Goal: Browse casually: Explore the website without a specific task or goal

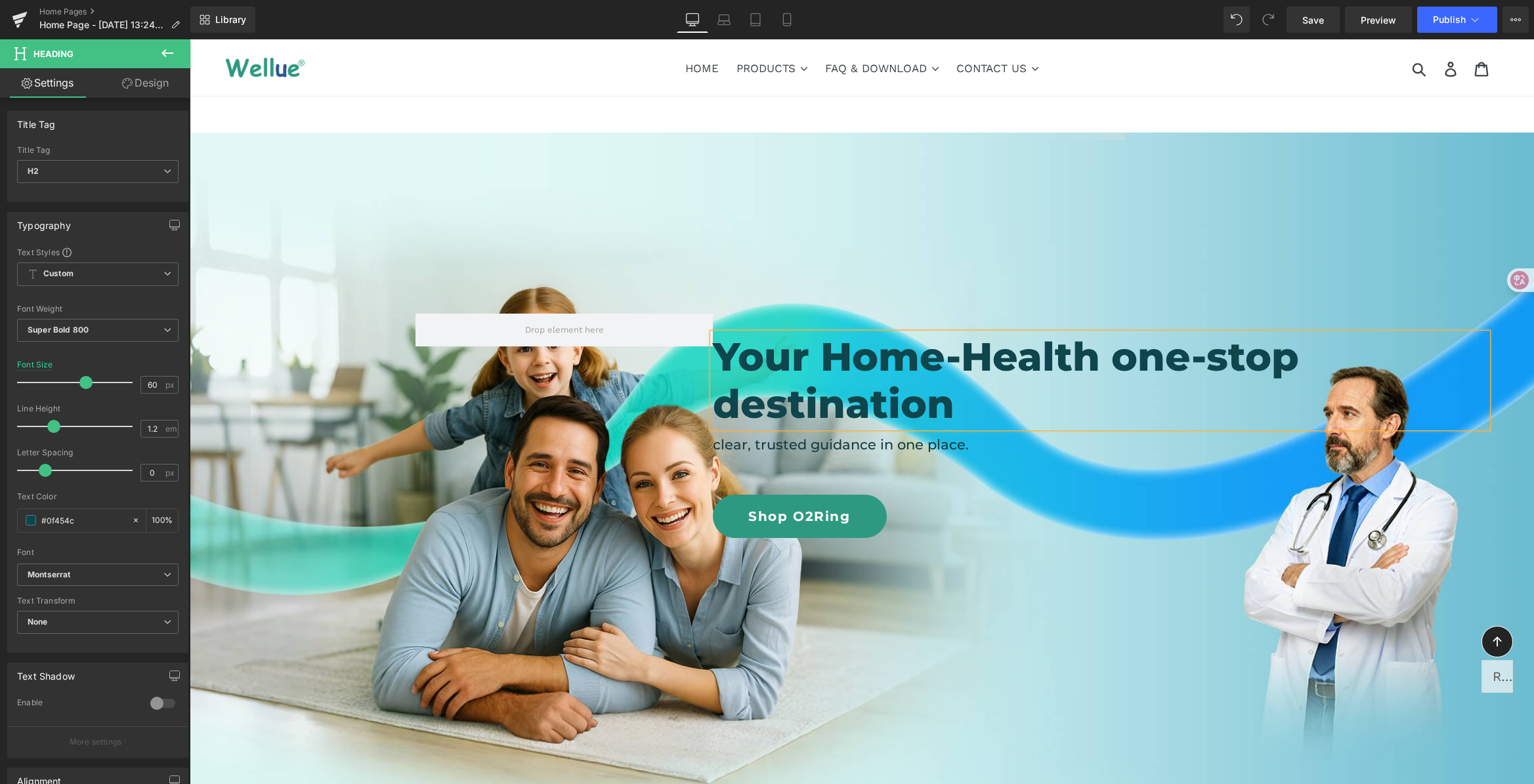
scroll to position [38, 0]
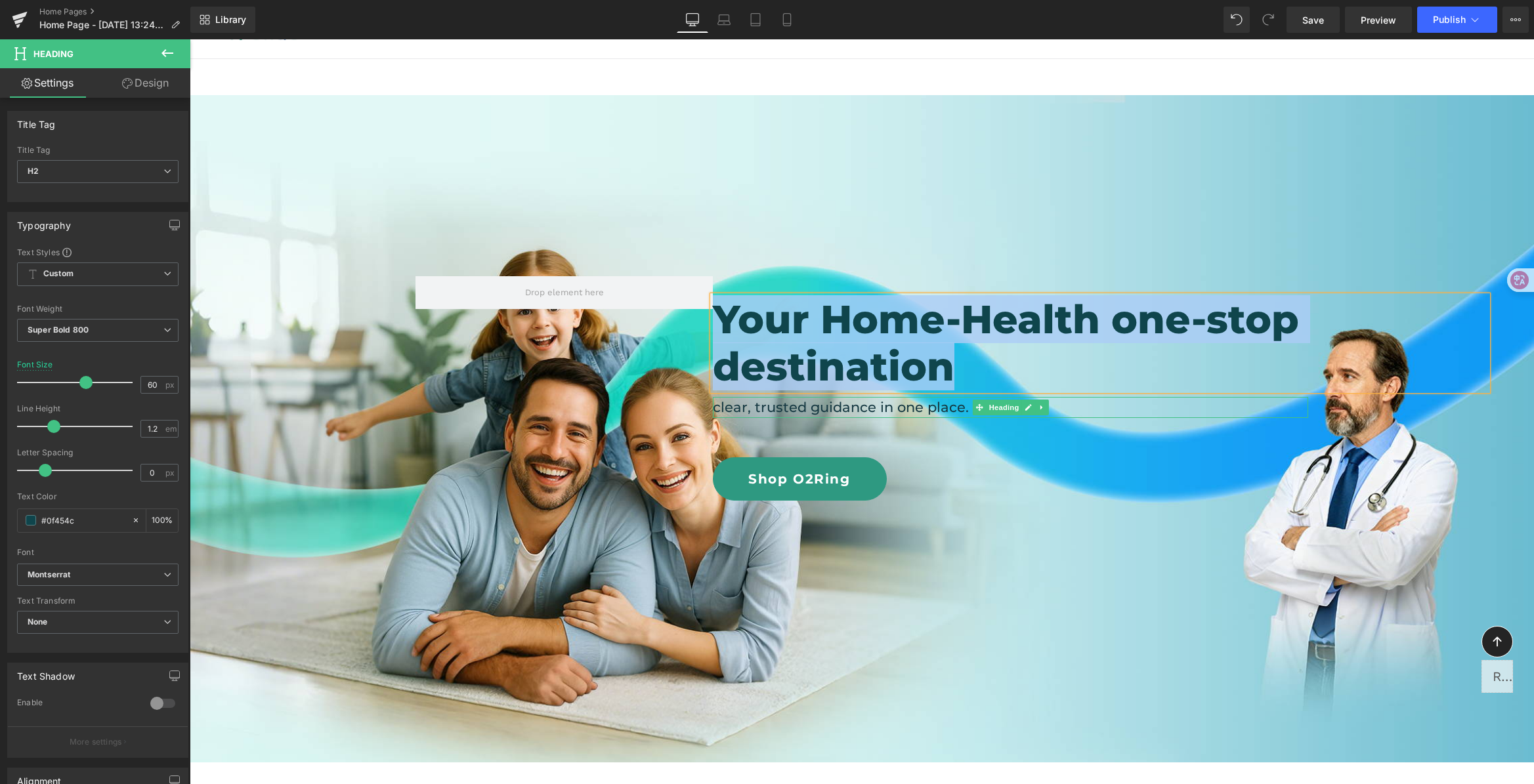
click at [814, 407] on h4 "clear, trusted guidance in one place." at bounding box center [1010, 408] width 595 height 21
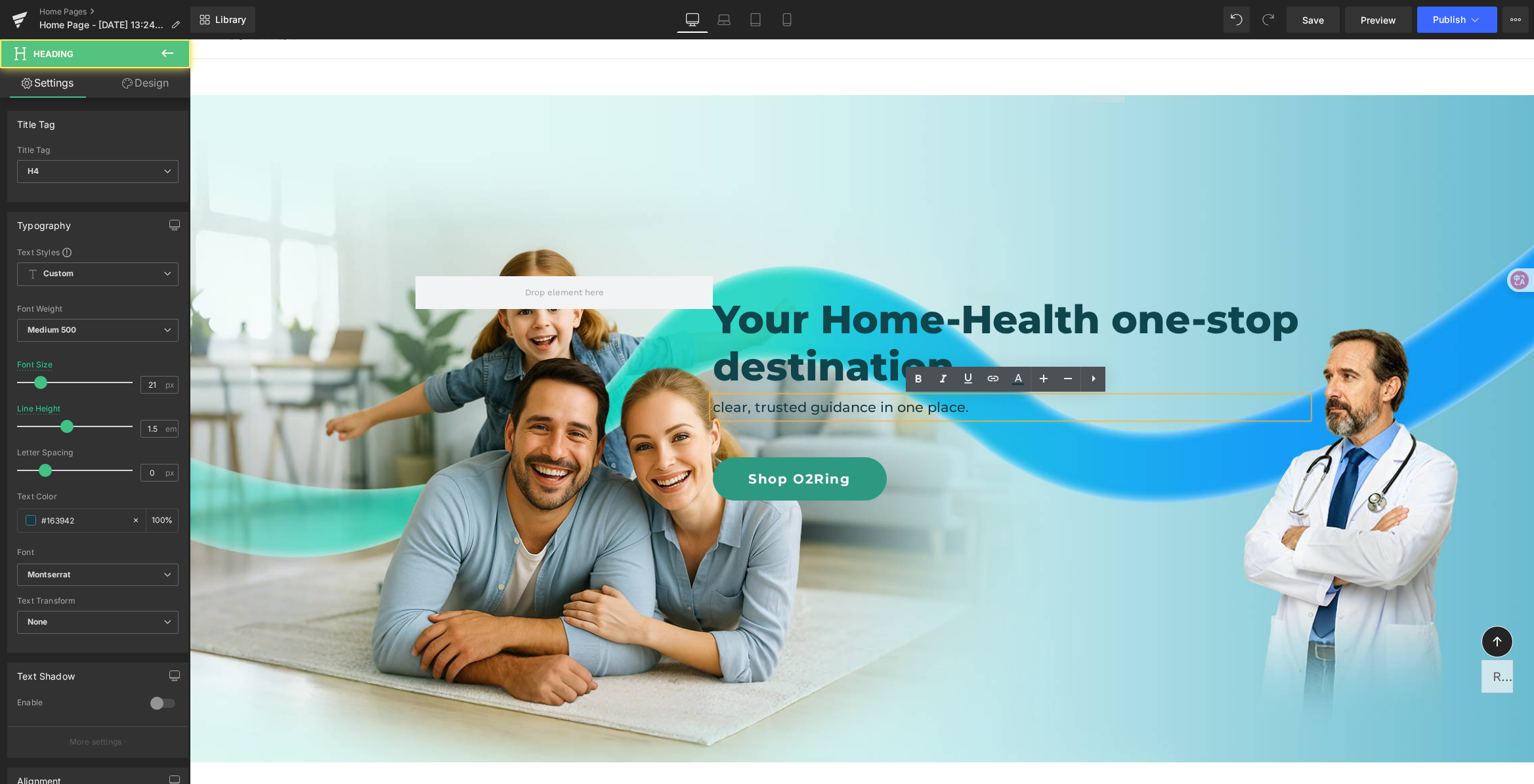
click at [784, 406] on h4 "clear, trusted guidance in one place." at bounding box center [1010, 408] width 595 height 21
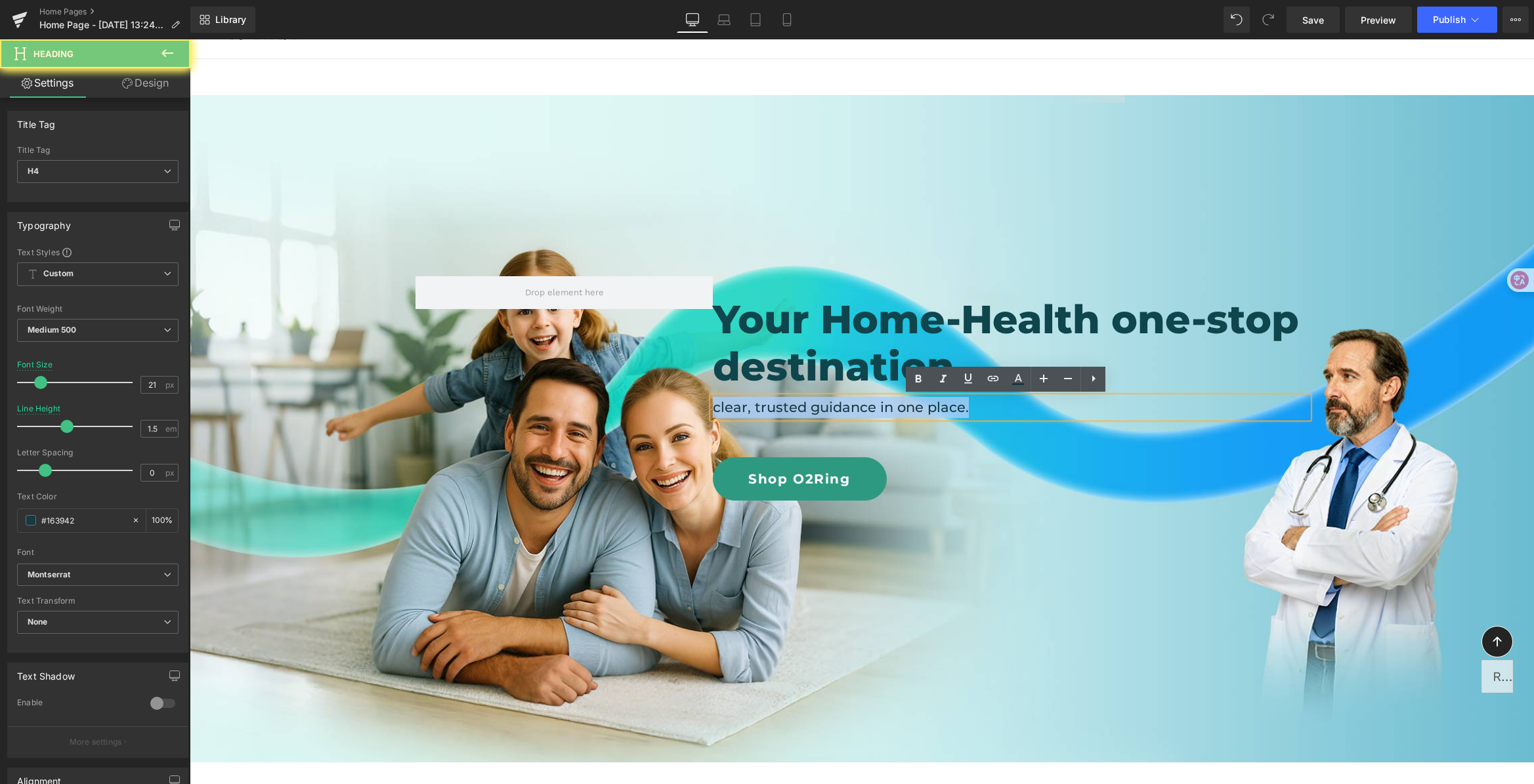
click at [784, 406] on h4 "clear, trusted guidance in one place." at bounding box center [1010, 408] width 595 height 21
paste div
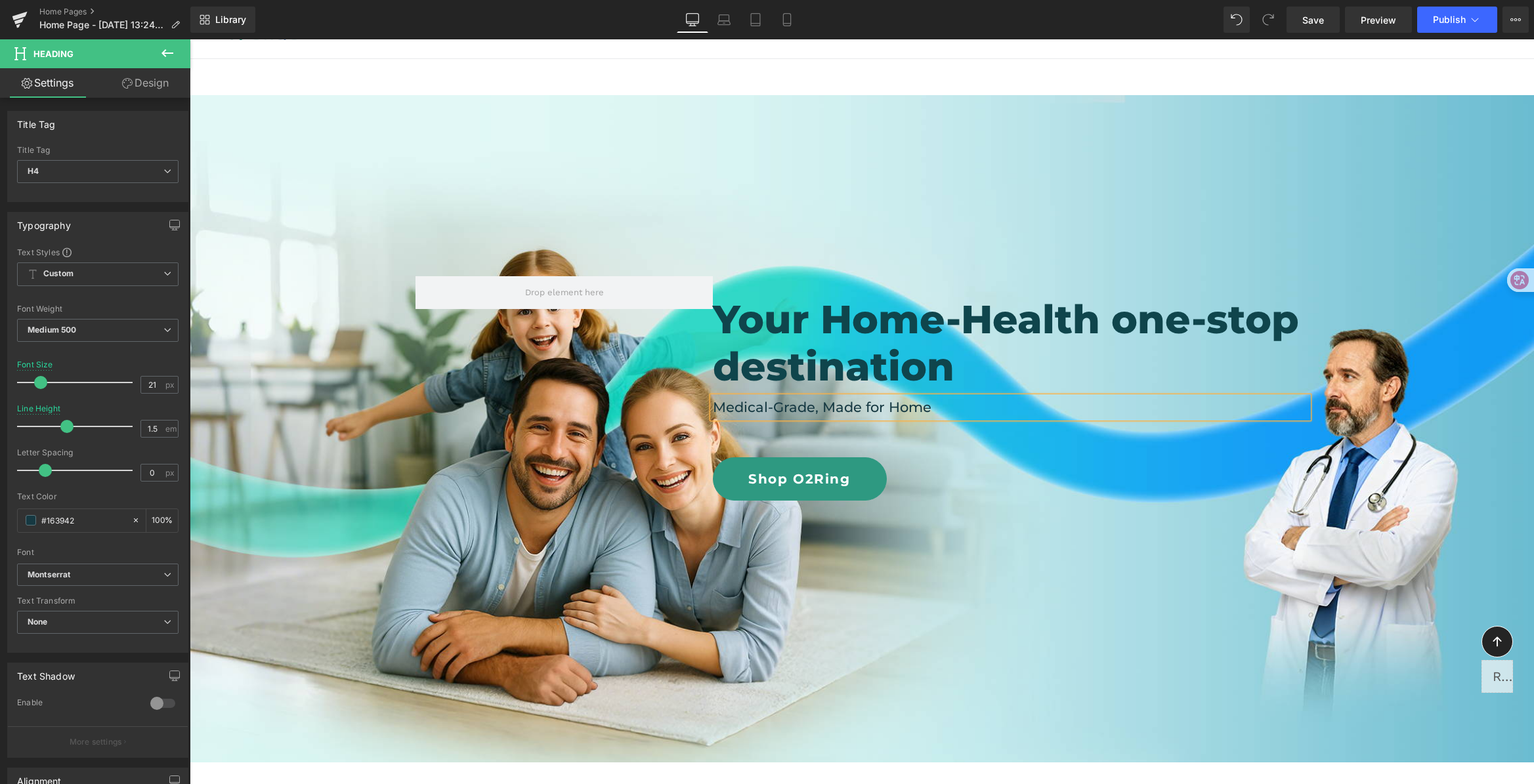
click at [978, 412] on h4 "Medical-Grade, Made for Home" at bounding box center [1010, 408] width 595 height 21
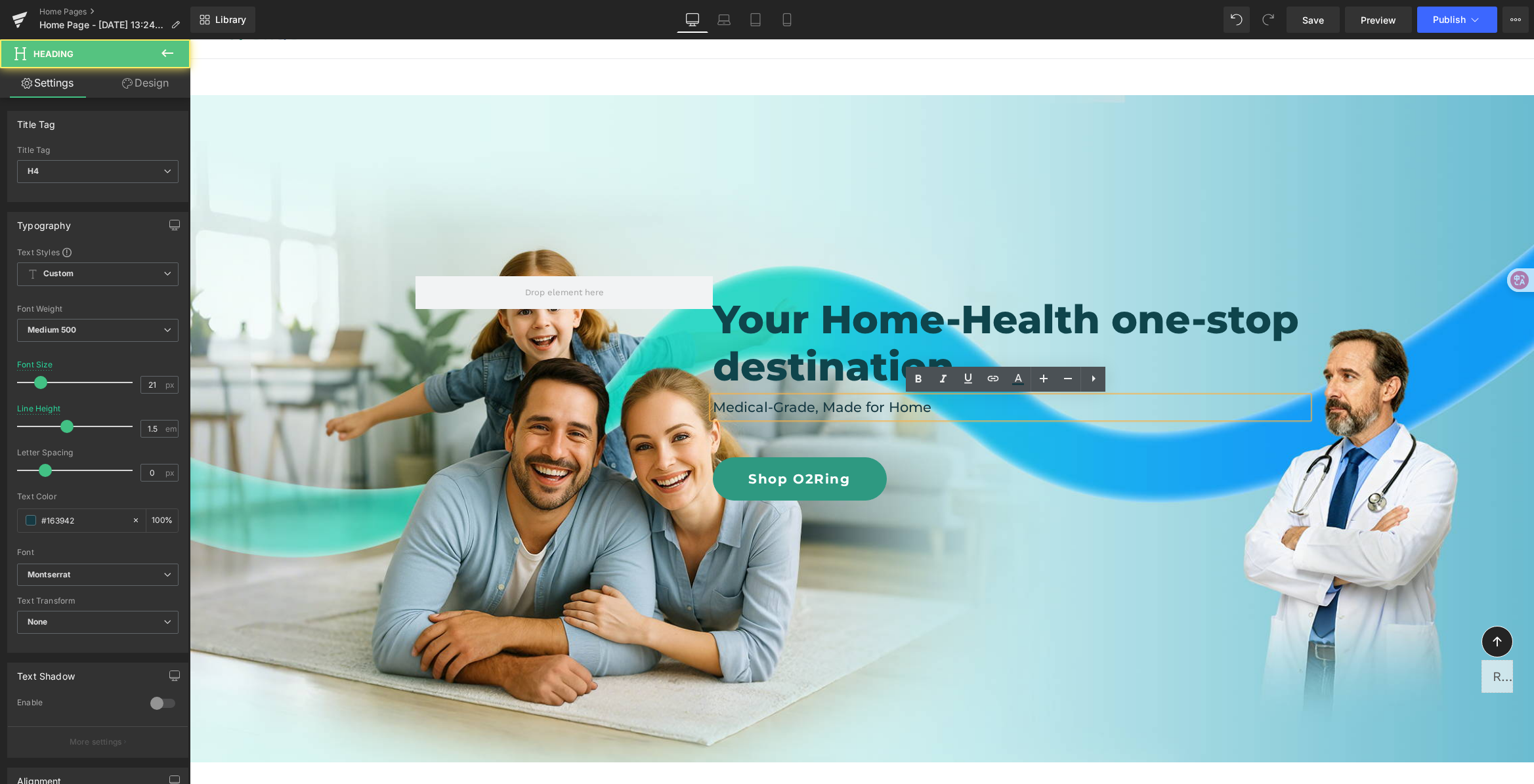
drag, startPoint x: 970, startPoint y: 464, endPoint x: 973, endPoint y: 445, distance: 19.2
click at [970, 464] on div "Shop O2Ring" at bounding box center [1010, 478] width 595 height 43
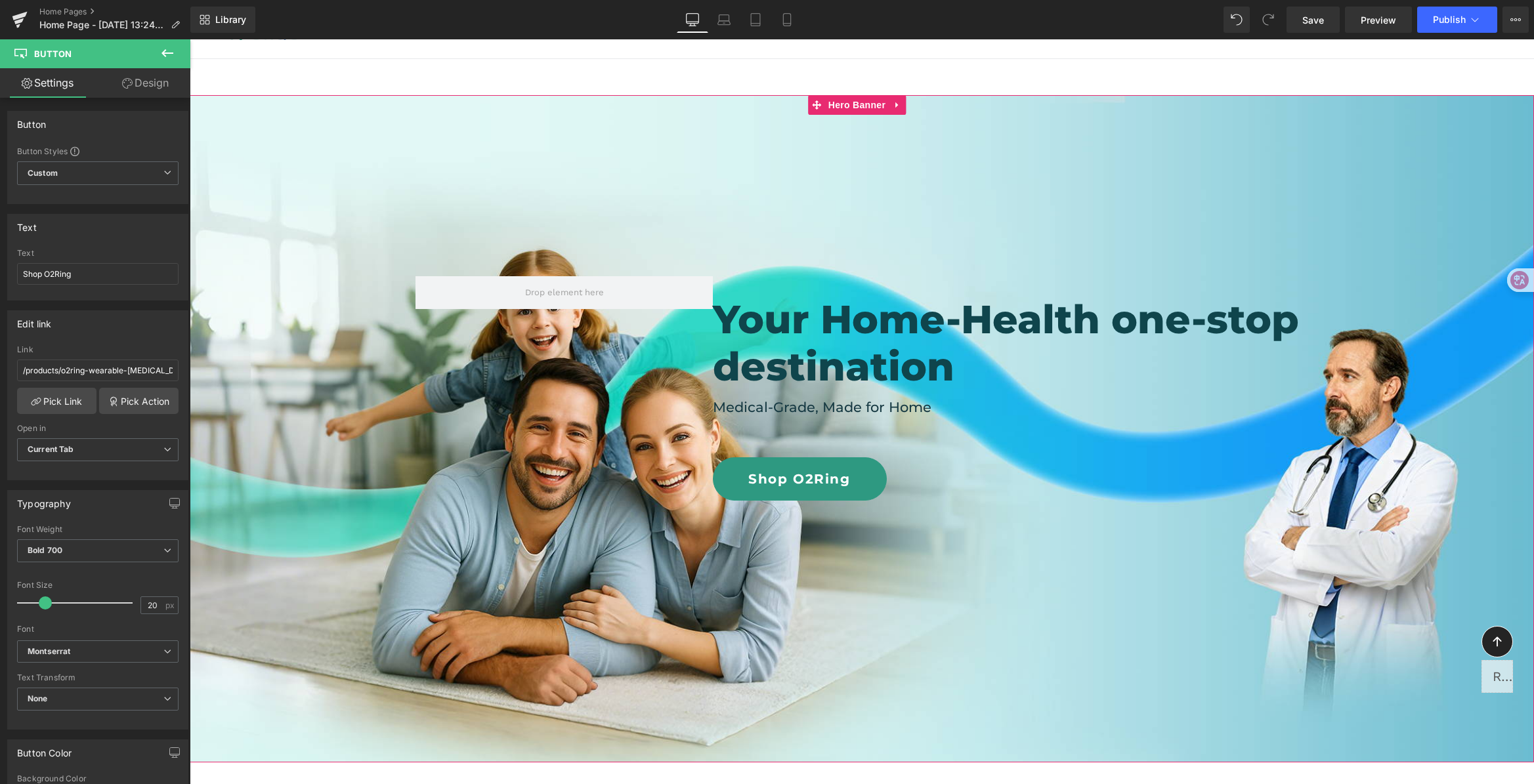
click at [1153, 584] on div at bounding box center [862, 428] width 1344 height 667
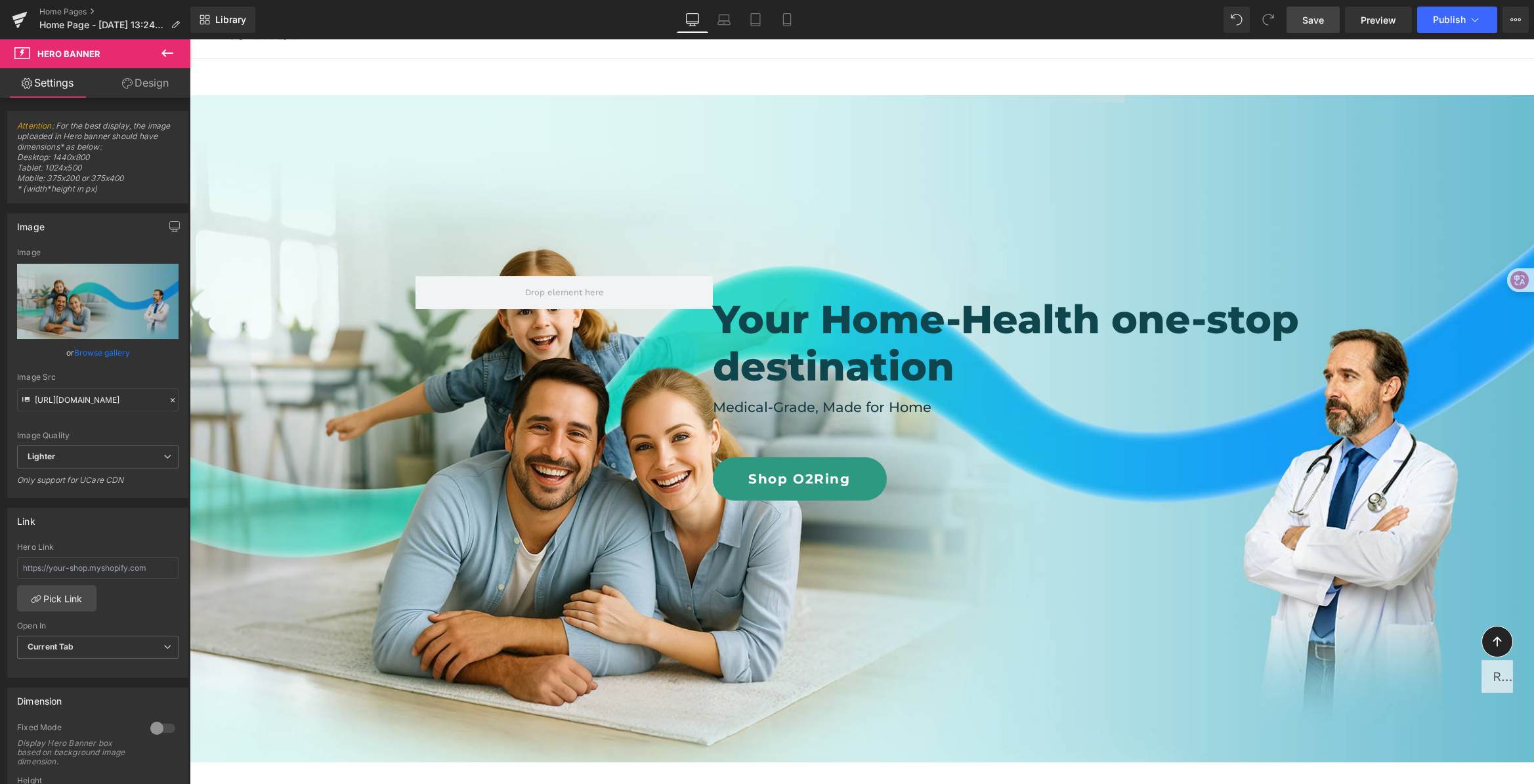
click at [1311, 10] on link "Save" at bounding box center [1312, 19] width 53 height 26
click at [1003, 368] on h2 "Your Home-Health one-stop destination" at bounding box center [1100, 343] width 774 height 94
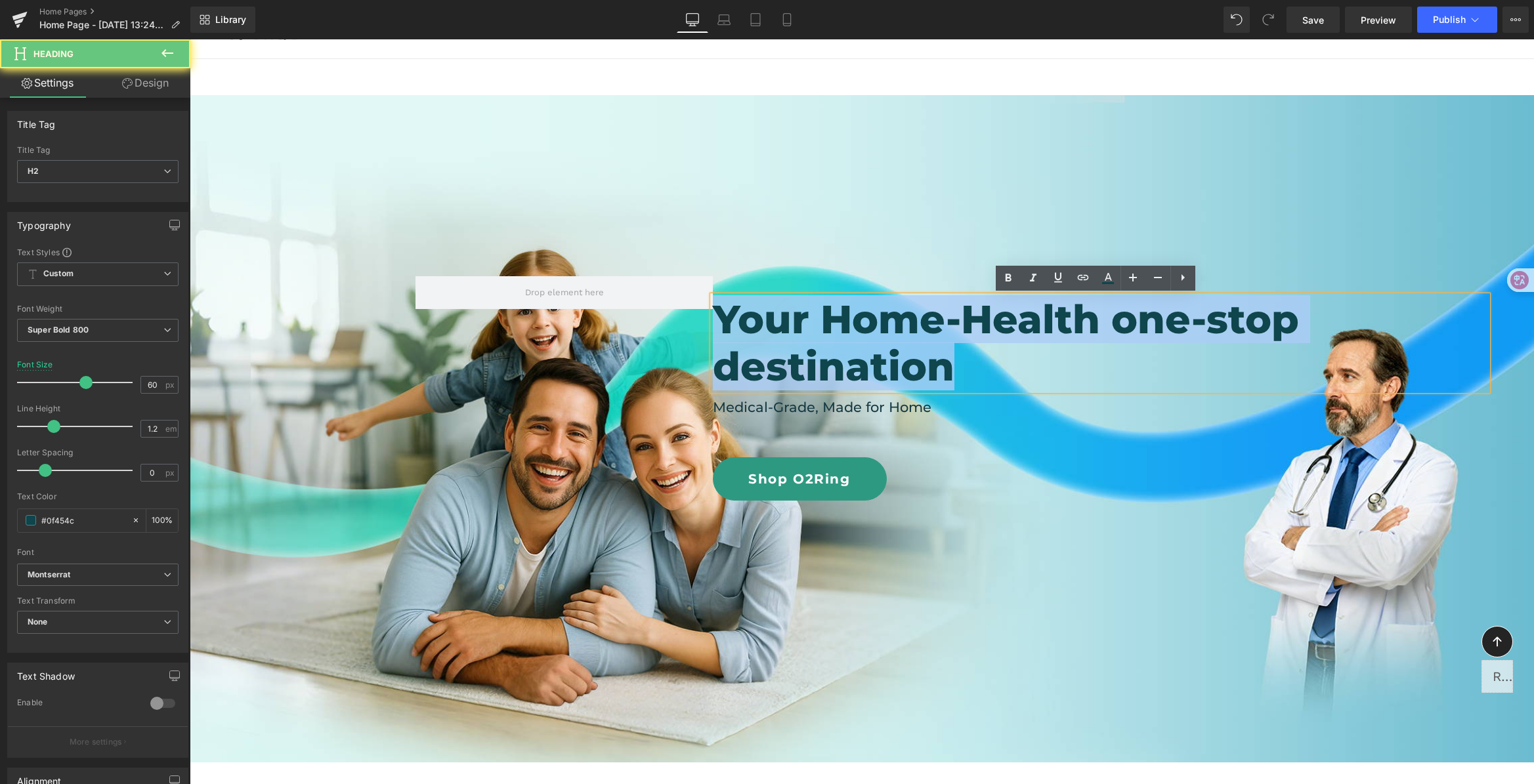
drag, startPoint x: 1003, startPoint y: 368, endPoint x: 709, endPoint y: 319, distance: 298.1
click at [713, 319] on h2 "Your Home-Health one-stop destination" at bounding box center [1100, 343] width 774 height 94
paste div
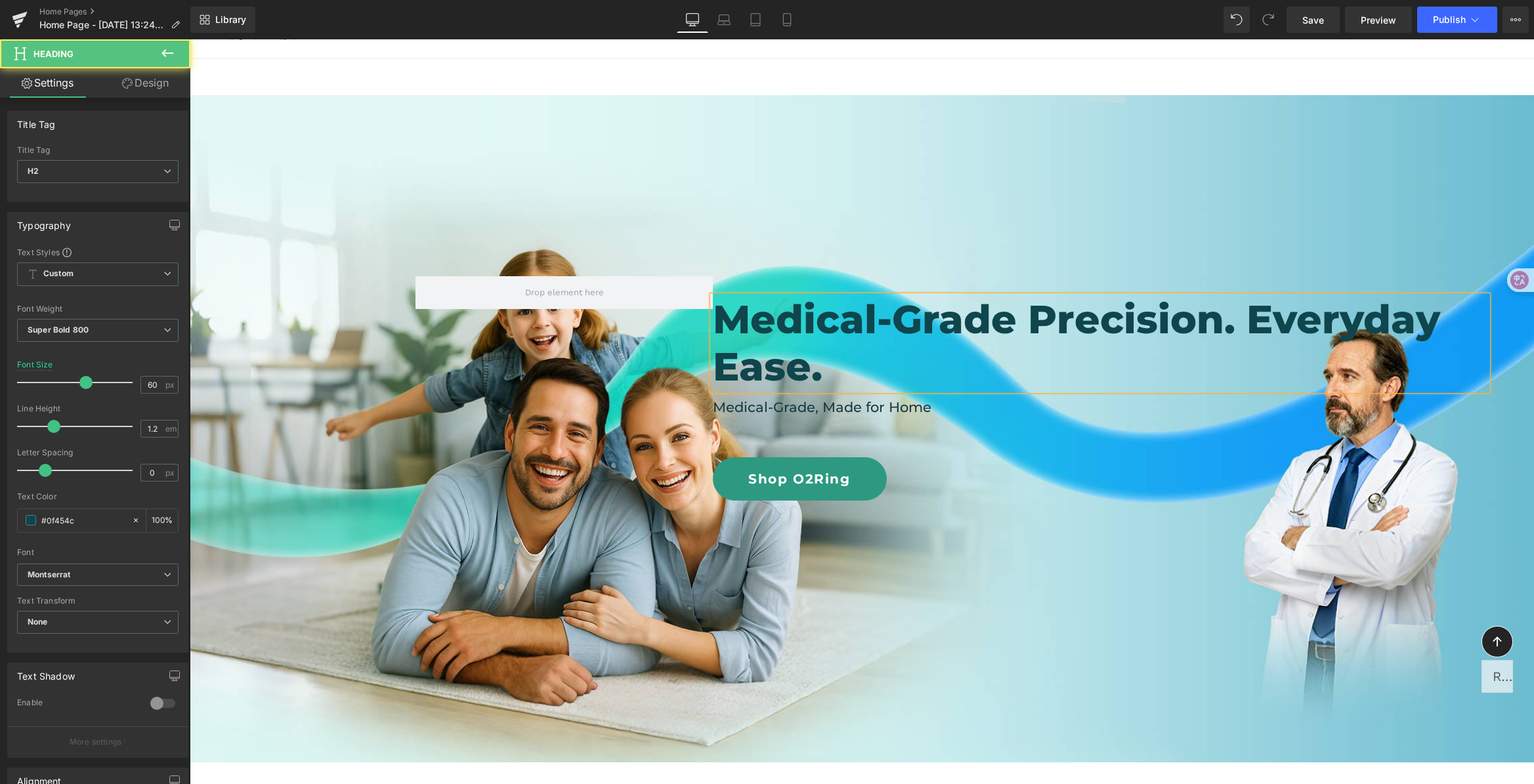
click at [1247, 319] on h2 "Medical-Grade Precision. Everyday Ease." at bounding box center [1100, 343] width 774 height 94
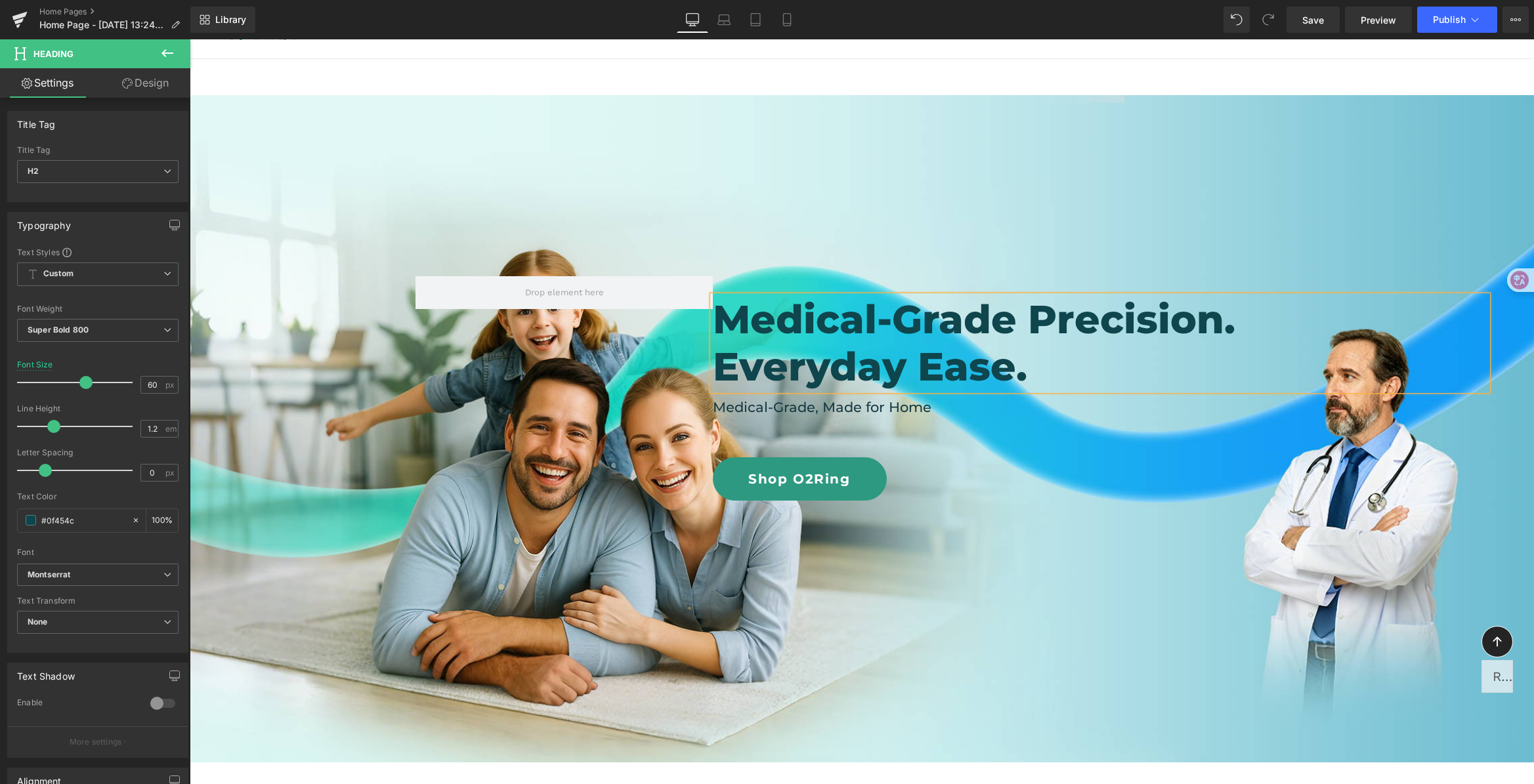
click at [1079, 547] on div at bounding box center [862, 428] width 1344 height 667
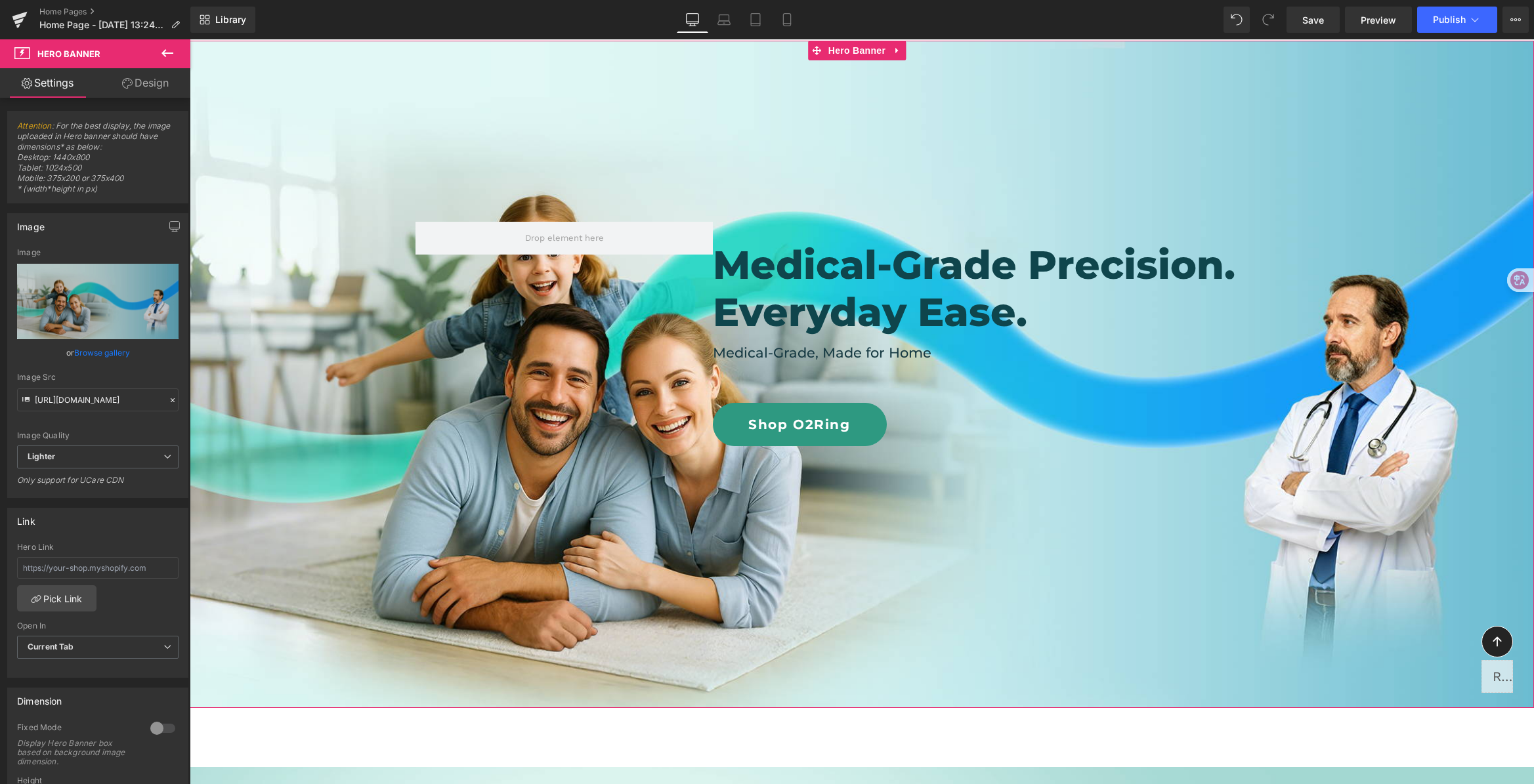
scroll to position [92, 0]
click at [987, 271] on h2 "Medical-Grade Precision." at bounding box center [1100, 265] width 774 height 47
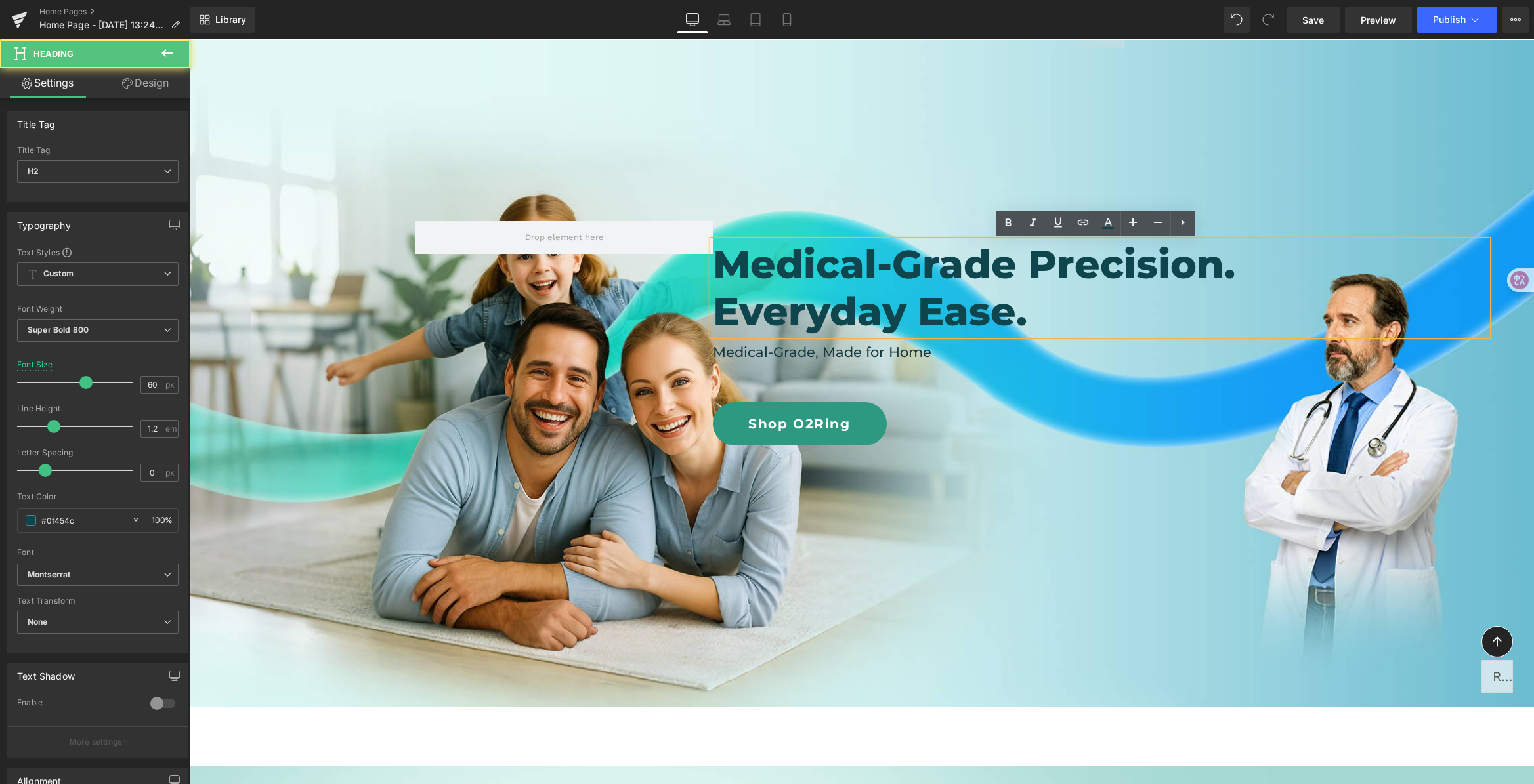
click at [1039, 265] on h2 "Medical-Grade Precision." at bounding box center [1100, 265] width 774 height 47
click at [1024, 264] on h2 "Medical-Grade Precision." at bounding box center [1100, 265] width 774 height 47
click at [1104, 278] on h2 "Medical-Grade Precision." at bounding box center [1100, 265] width 774 height 47
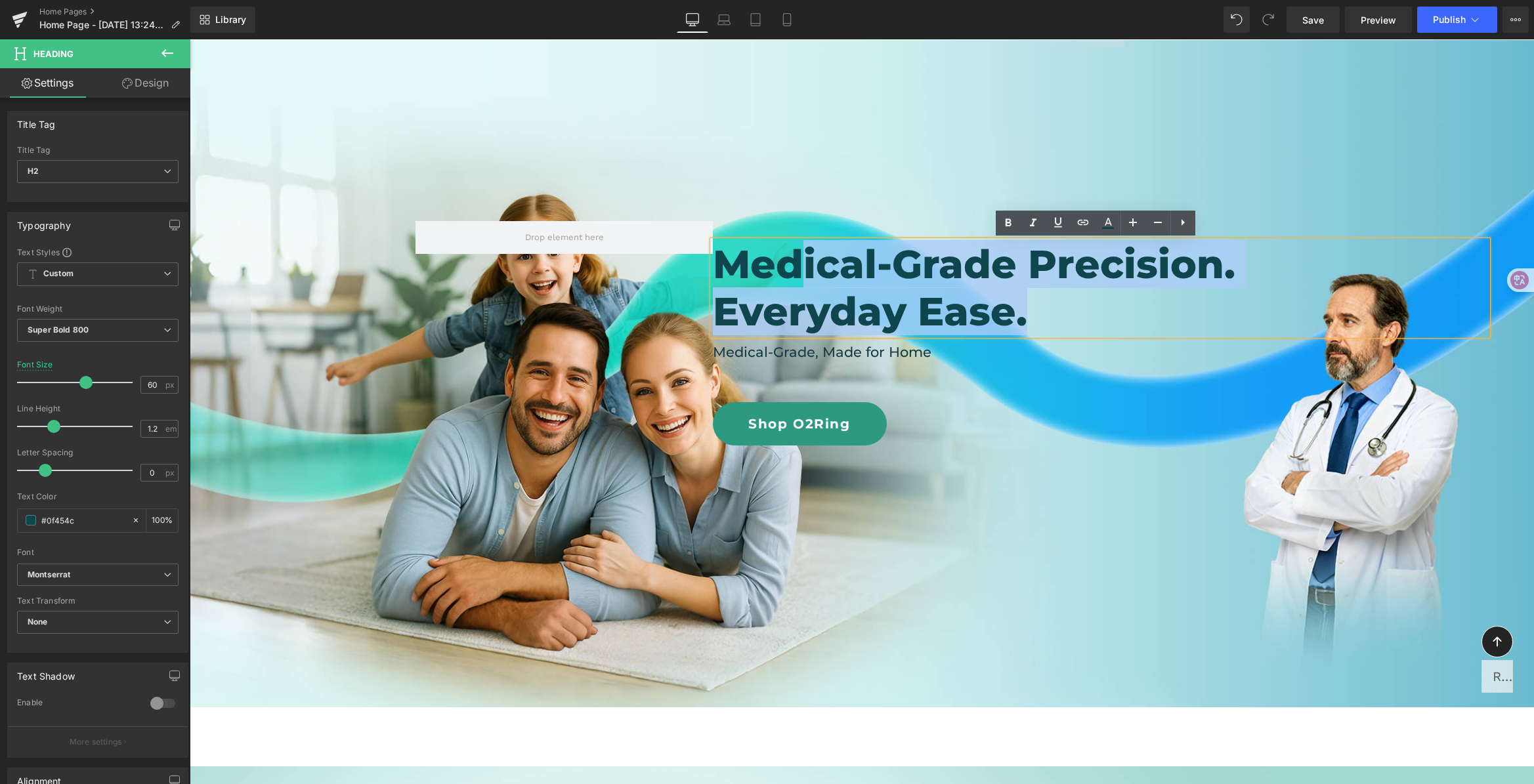
drag, startPoint x: 1080, startPoint y: 319, endPoint x: 791, endPoint y: 283, distance: 291.2
click at [791, 283] on div "Medical-Grade Precision. Everyday Ease." at bounding box center [1100, 287] width 774 height 94
click at [1033, 287] on h2 "Medical-Grade Precision." at bounding box center [1100, 265] width 774 height 47
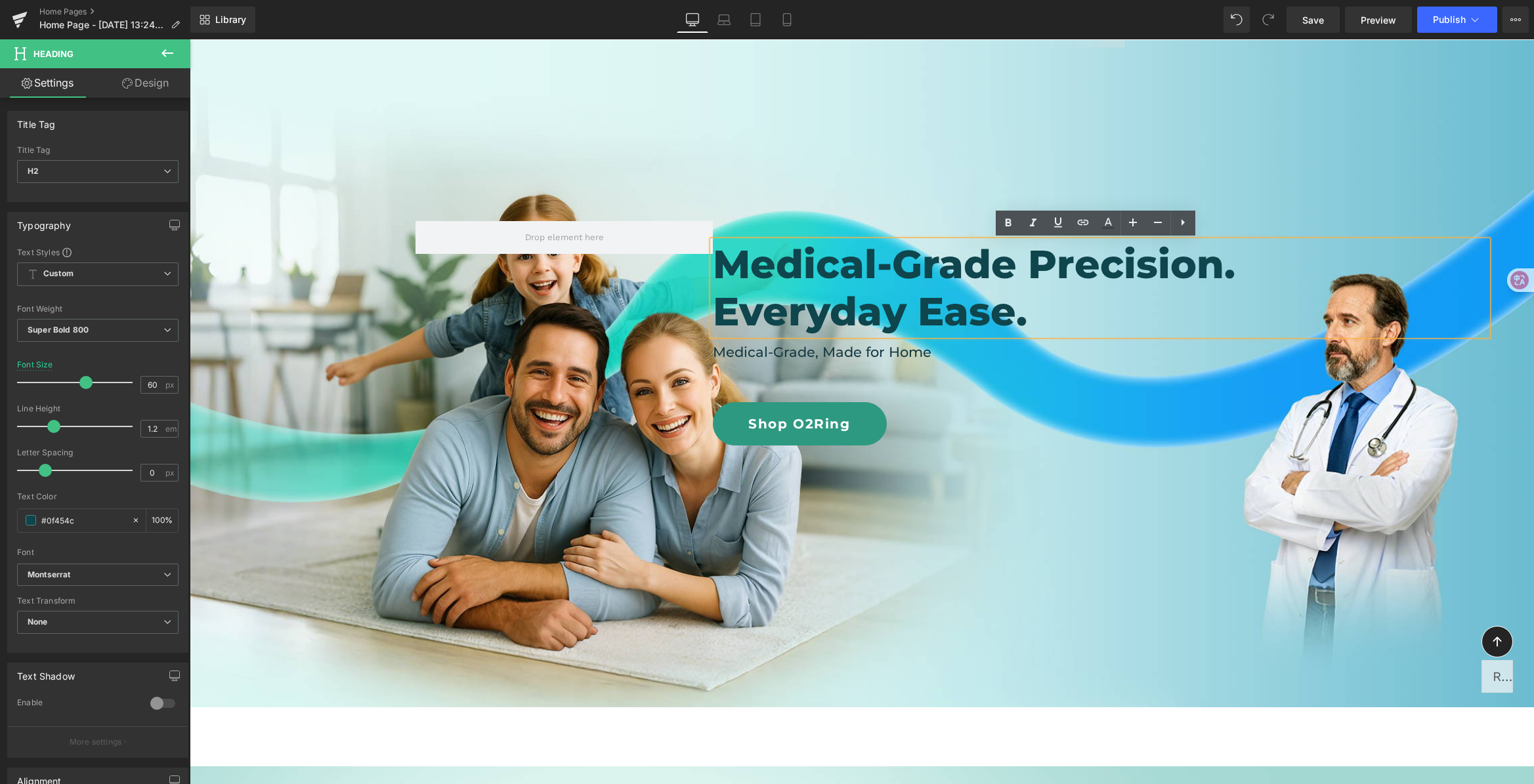
drag, startPoint x: 1278, startPoint y: 255, endPoint x: 706, endPoint y: 263, distance: 572.1
click at [713, 263] on div "Medical-Grade Precision. Everyday Ease." at bounding box center [1100, 287] width 774 height 94
click at [811, 266] on h2 "Medical-Grade Precision." at bounding box center [1100, 265] width 774 height 47
drag, startPoint x: 716, startPoint y: 263, endPoint x: 1273, endPoint y: 260, distance: 557.0
click at [1273, 260] on h2 "Medical-Grade Precision." at bounding box center [1100, 265] width 774 height 47
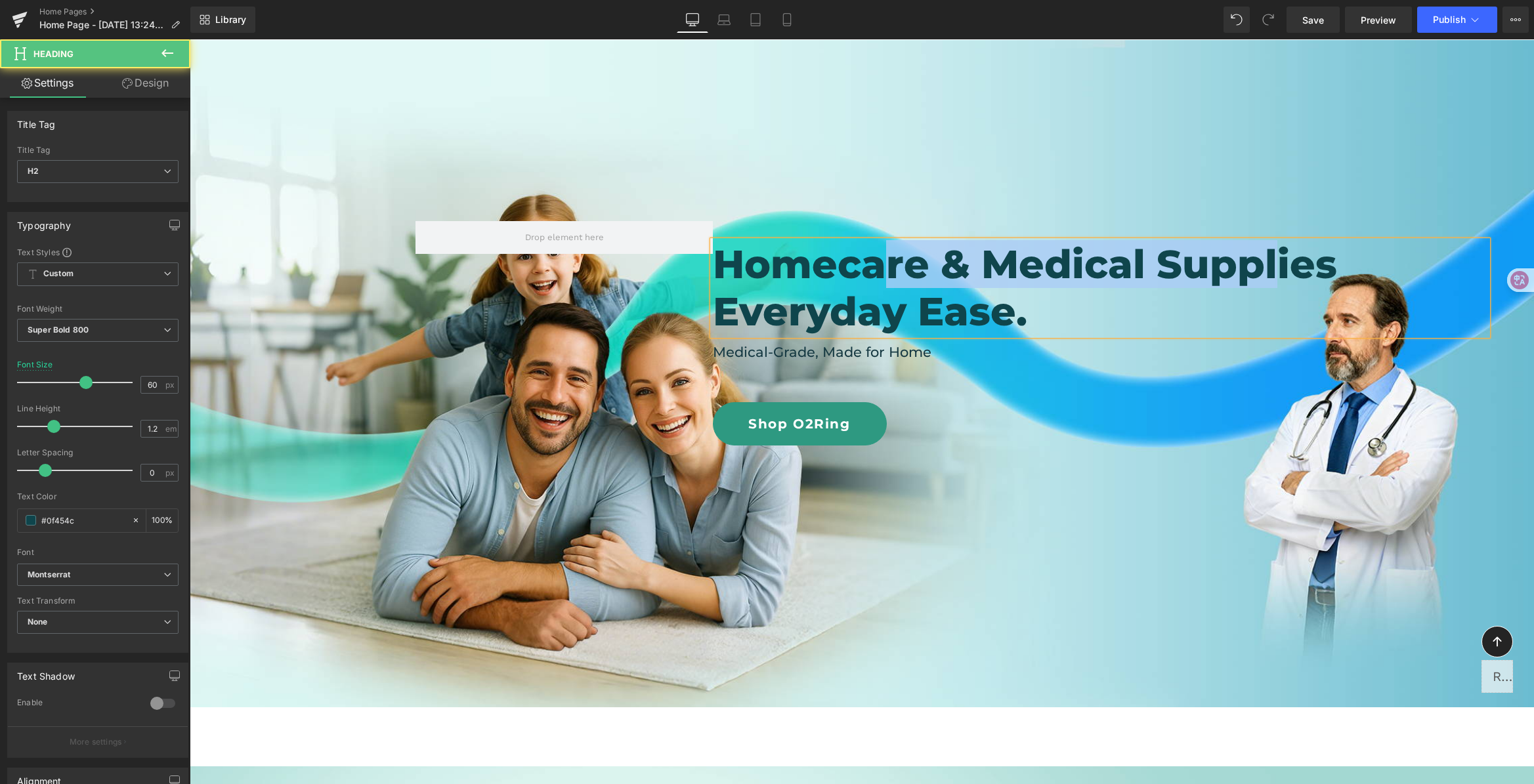
drag, startPoint x: 875, startPoint y: 266, endPoint x: 1267, endPoint y: 263, distance: 392.0
click at [1267, 263] on h2 "Homecare & Medical Supplies" at bounding box center [1100, 265] width 774 height 47
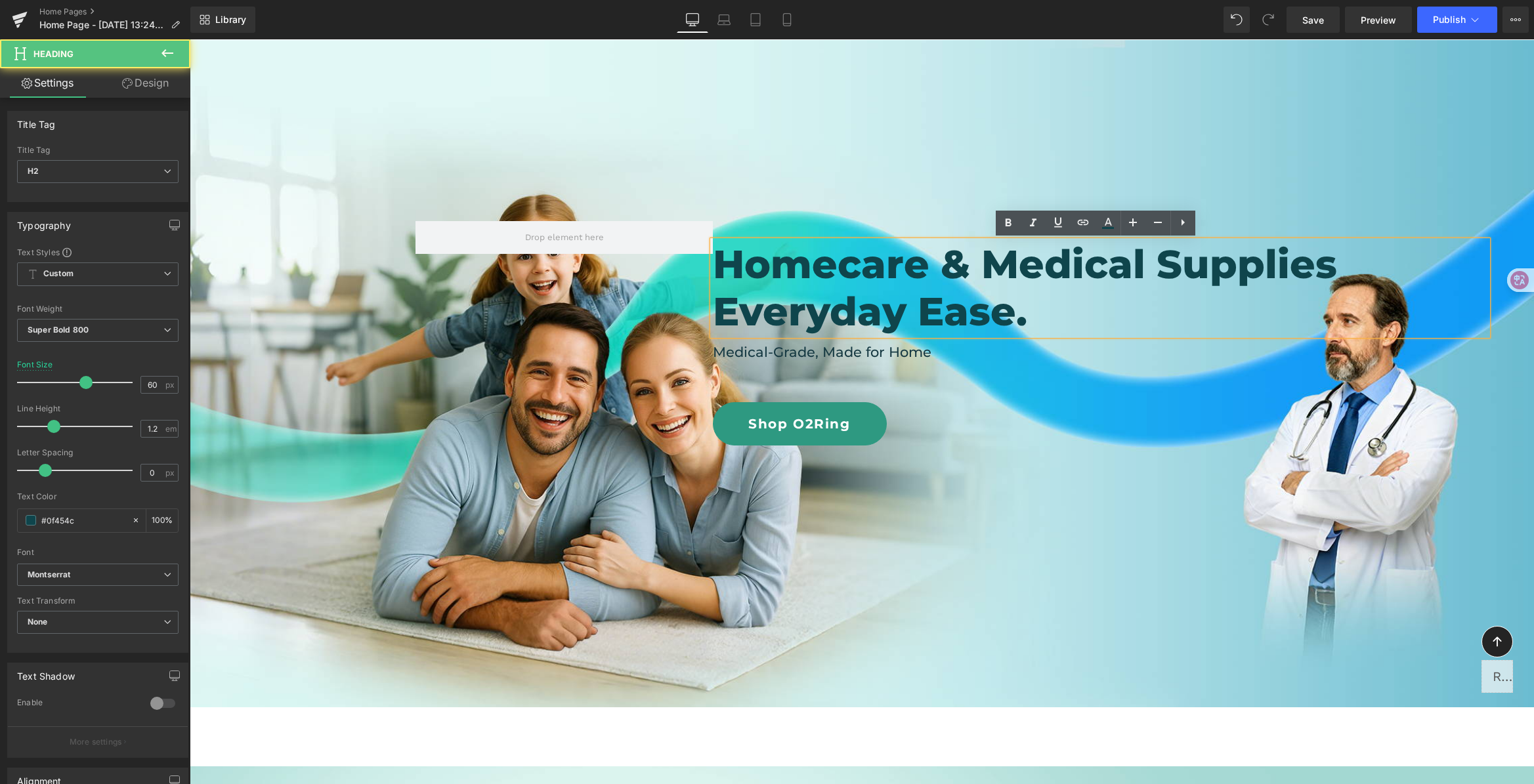
click at [1330, 263] on h2 "Homecare & Medical Supplies" at bounding box center [1100, 265] width 774 height 47
click at [1347, 263] on h2 "Homecare & Medical Supplies" at bounding box center [1100, 265] width 774 height 47
click at [1348, 266] on h2 "Homecare & Medical Supplies" at bounding box center [1100, 265] width 774 height 47
click at [1059, 299] on h2 "Everyday Ease." at bounding box center [1100, 312] width 774 height 47
click at [1167, 303] on h2 "Everyday Ease." at bounding box center [1100, 312] width 774 height 47
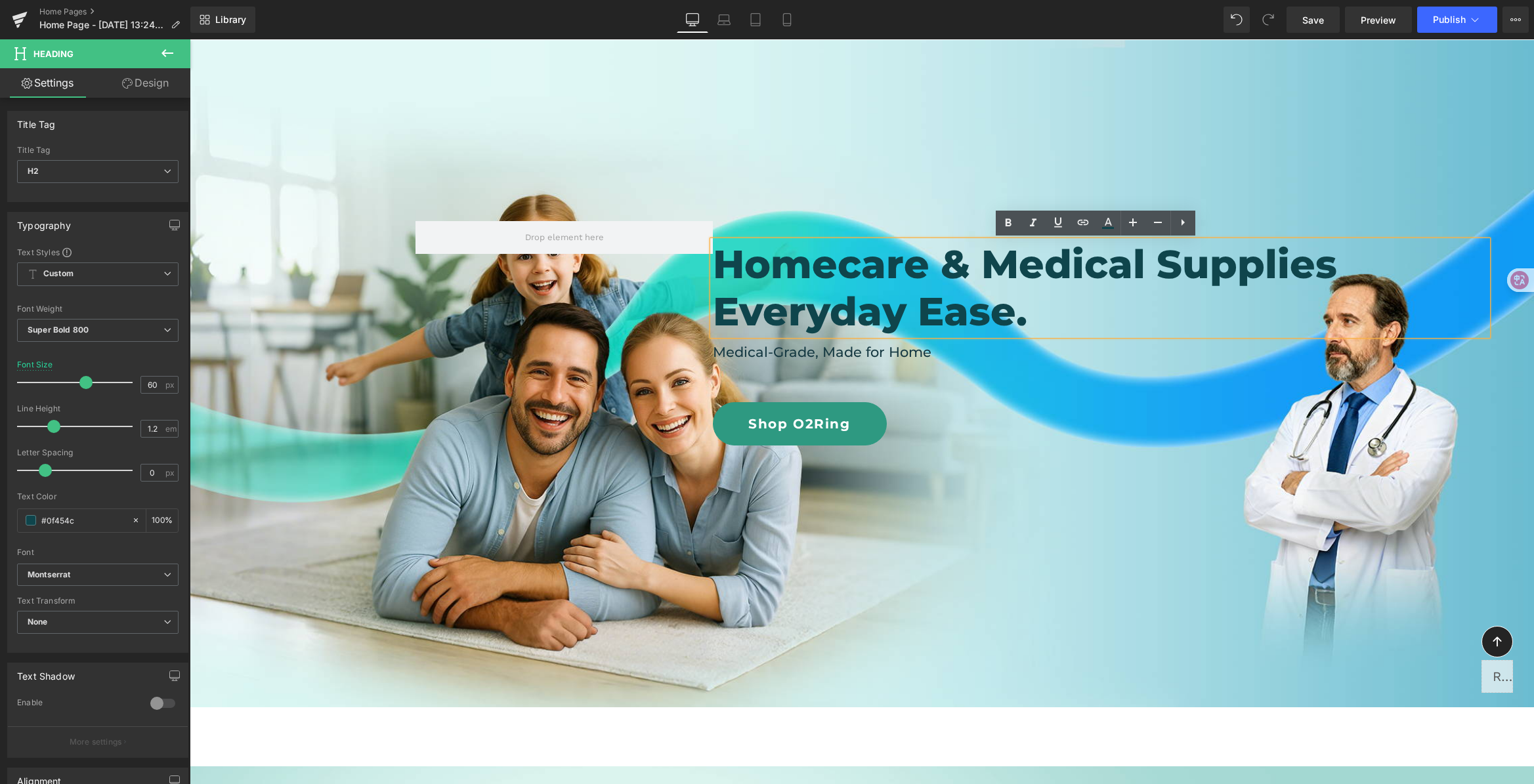
click at [1309, 304] on h2 "Everyday Ease." at bounding box center [1100, 312] width 774 height 47
click at [1286, 416] on div "Shop O2Ring" at bounding box center [1010, 424] width 595 height 43
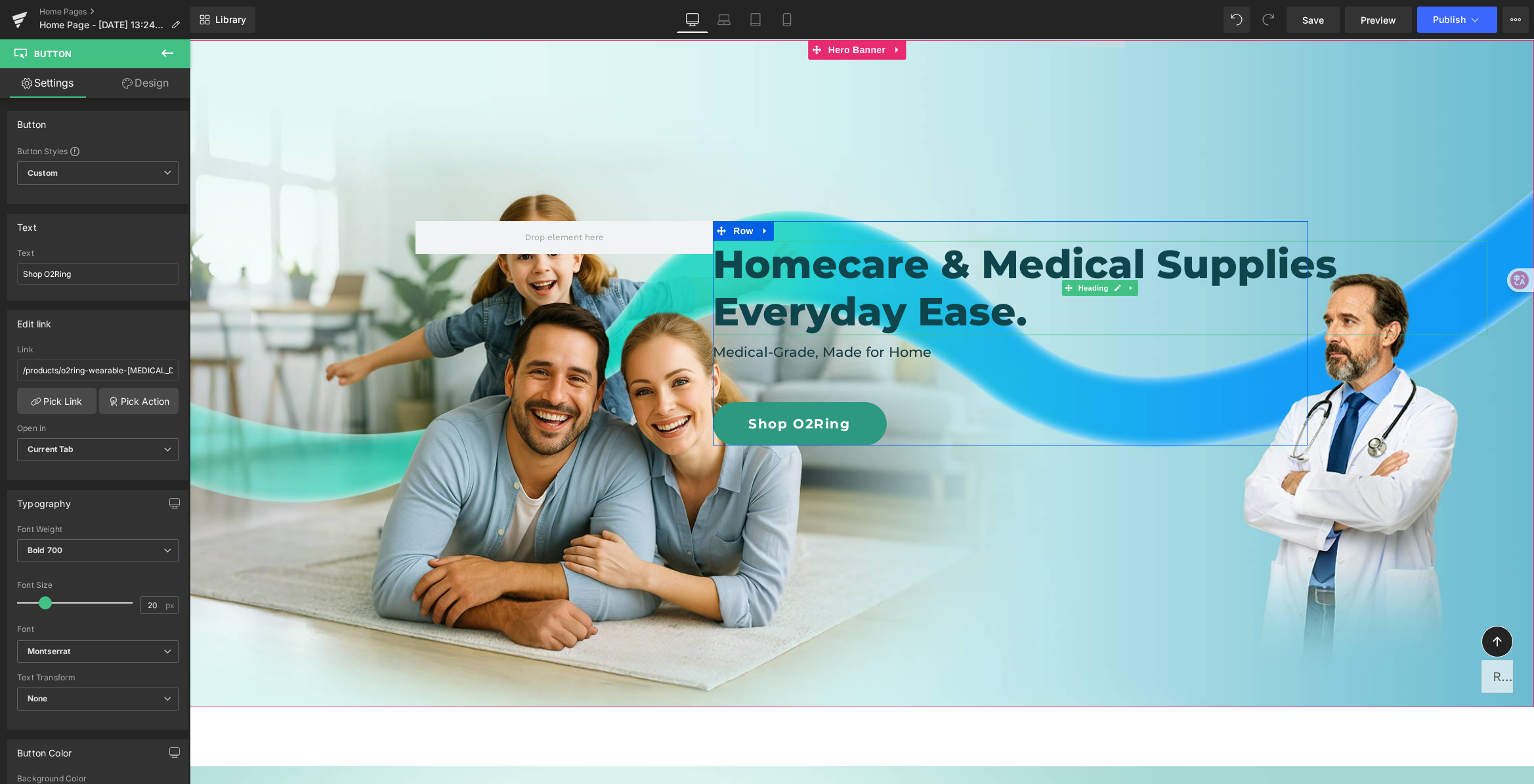
click at [1346, 276] on h2 "Homecare & Medical Supplies" at bounding box center [1100, 265] width 774 height 47
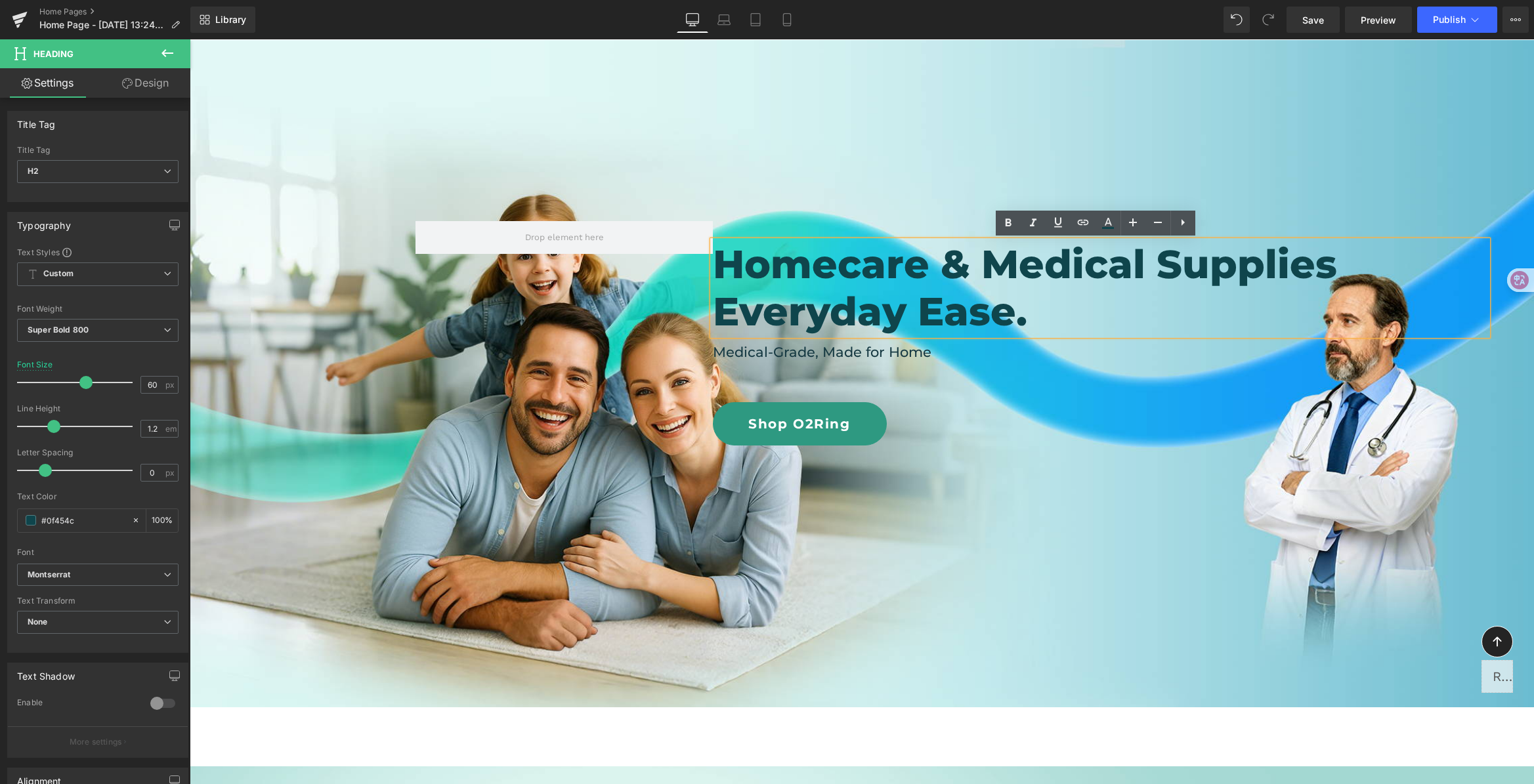
click at [1053, 312] on h2 "Everyday Ease." at bounding box center [1100, 312] width 774 height 47
click at [1350, 276] on h2 "Homecare & Medical Supplies" at bounding box center [1100, 265] width 774 height 47
click at [757, 305] on h2 "Everyday Ease." at bounding box center [1100, 312] width 774 height 47
click at [905, 312] on h2 "Everyday Ease." at bounding box center [1100, 312] width 774 height 47
click at [1123, 303] on h2 "Everyday Ease." at bounding box center [1100, 312] width 774 height 47
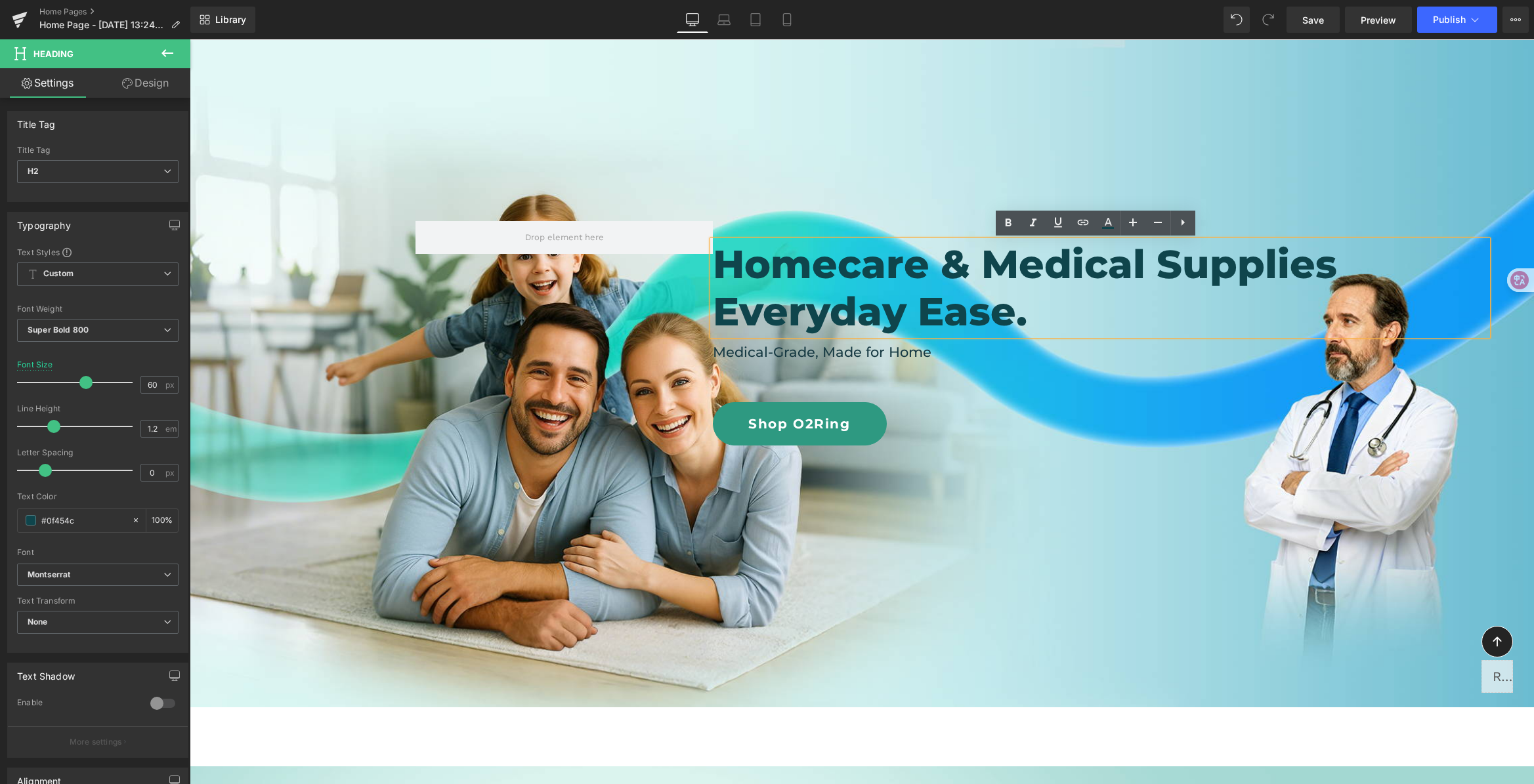
click at [1288, 283] on h2 "Homecare & Medical Supplies" at bounding box center [1100, 265] width 774 height 47
click at [1340, 271] on h2 "Homecare & Medical Supplies" at bounding box center [1100, 265] width 774 height 47
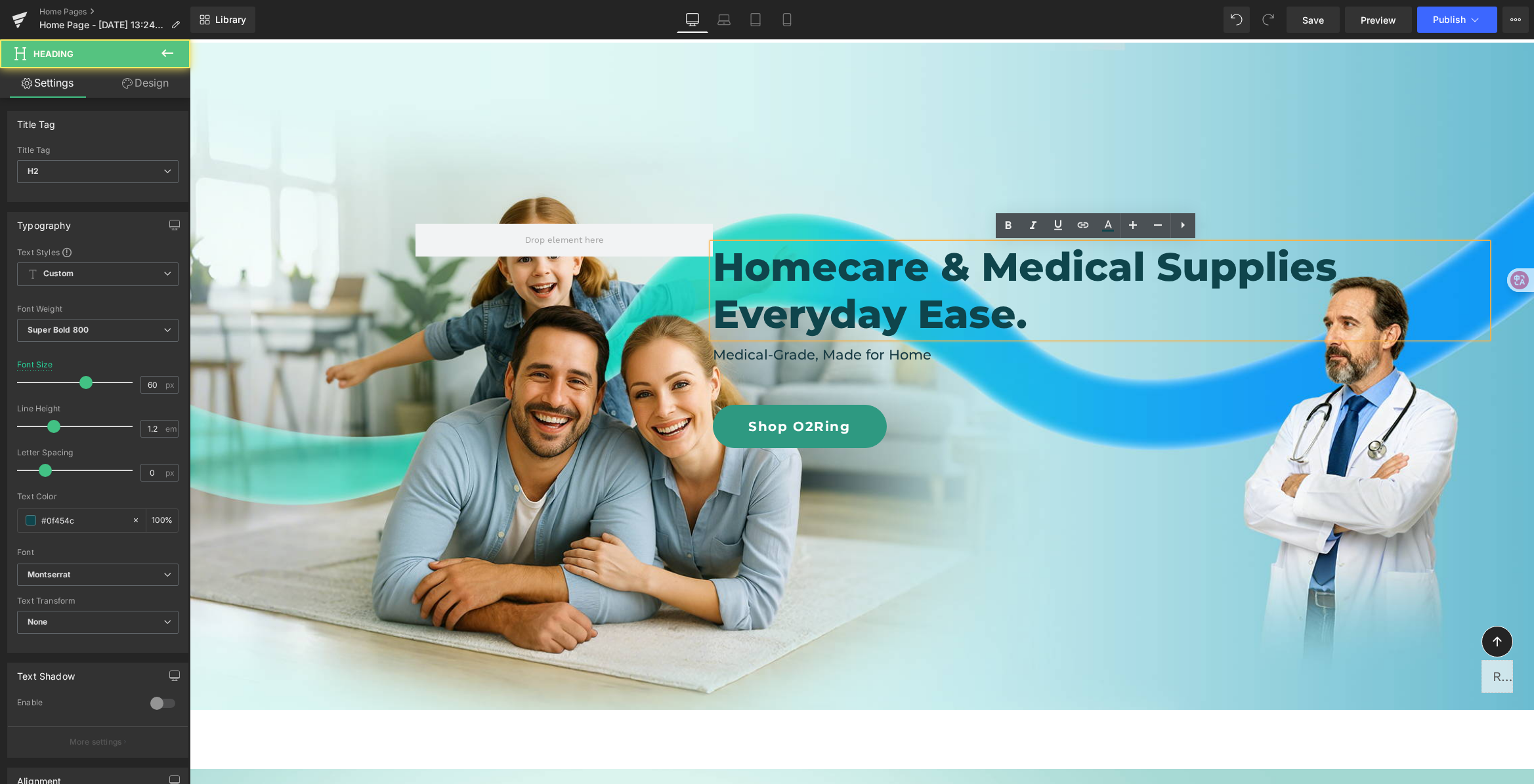
click at [1031, 317] on h2 "Everyday Ease." at bounding box center [1100, 315] width 774 height 47
drag, startPoint x: 890, startPoint y: 257, endPoint x: 1109, endPoint y: 265, distance: 219.1
click at [1109, 265] on h2 "Homecare & Medical Supplies" at bounding box center [1100, 267] width 774 height 47
drag, startPoint x: 1240, startPoint y: 263, endPoint x: 1273, endPoint y: 265, distance: 33.1
click at [1241, 263] on h2 "Homecare & Medical Supplies" at bounding box center [1100, 267] width 774 height 47
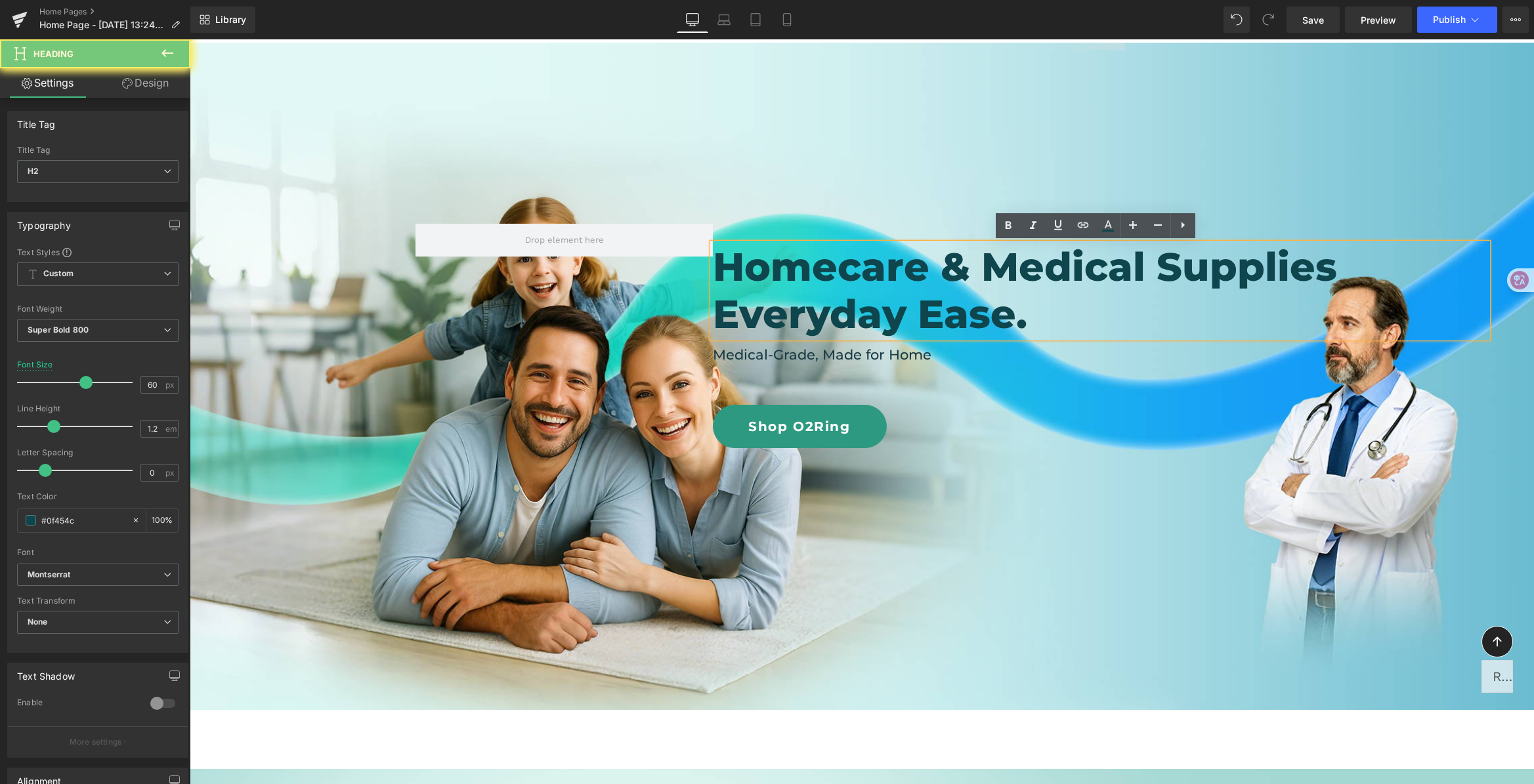
click at [1340, 259] on h2 "Homecare & Medical Supplies" at bounding box center [1100, 267] width 774 height 47
click at [1055, 312] on h2 "Everyday Ease." at bounding box center [1100, 315] width 774 height 47
click at [1054, 312] on h2 "Everyday Ease." at bounding box center [1100, 315] width 774 height 47
click at [715, 309] on h2 "Everyday Ease." at bounding box center [1100, 315] width 774 height 47
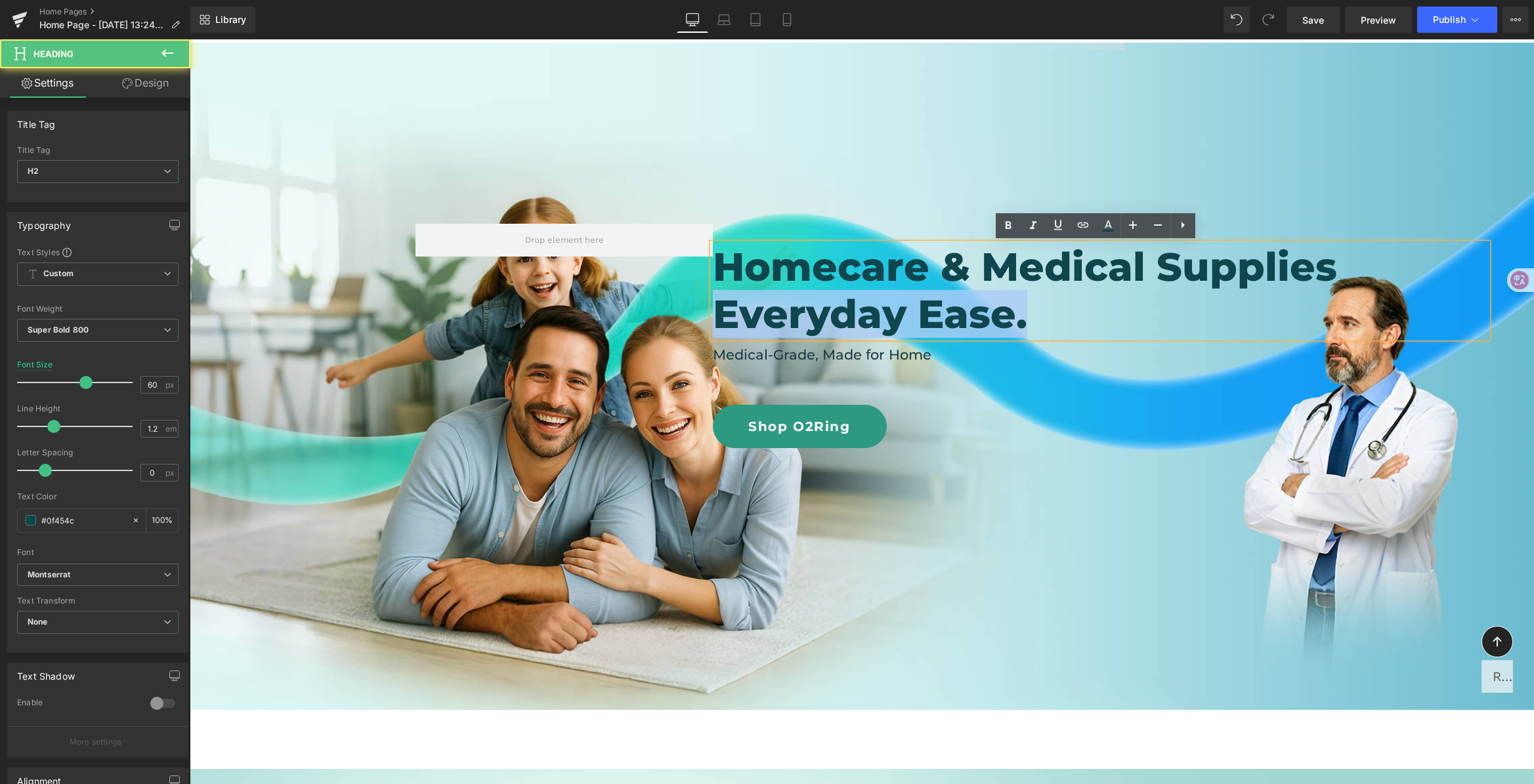
drag, startPoint x: 712, startPoint y: 316, endPoint x: 1023, endPoint y: 317, distance: 311.0
click at [1023, 317] on h2 "Everyday Ease." at bounding box center [1100, 315] width 774 height 47
click at [1110, 309] on h2 "Everyday Ease." at bounding box center [1100, 315] width 774 height 47
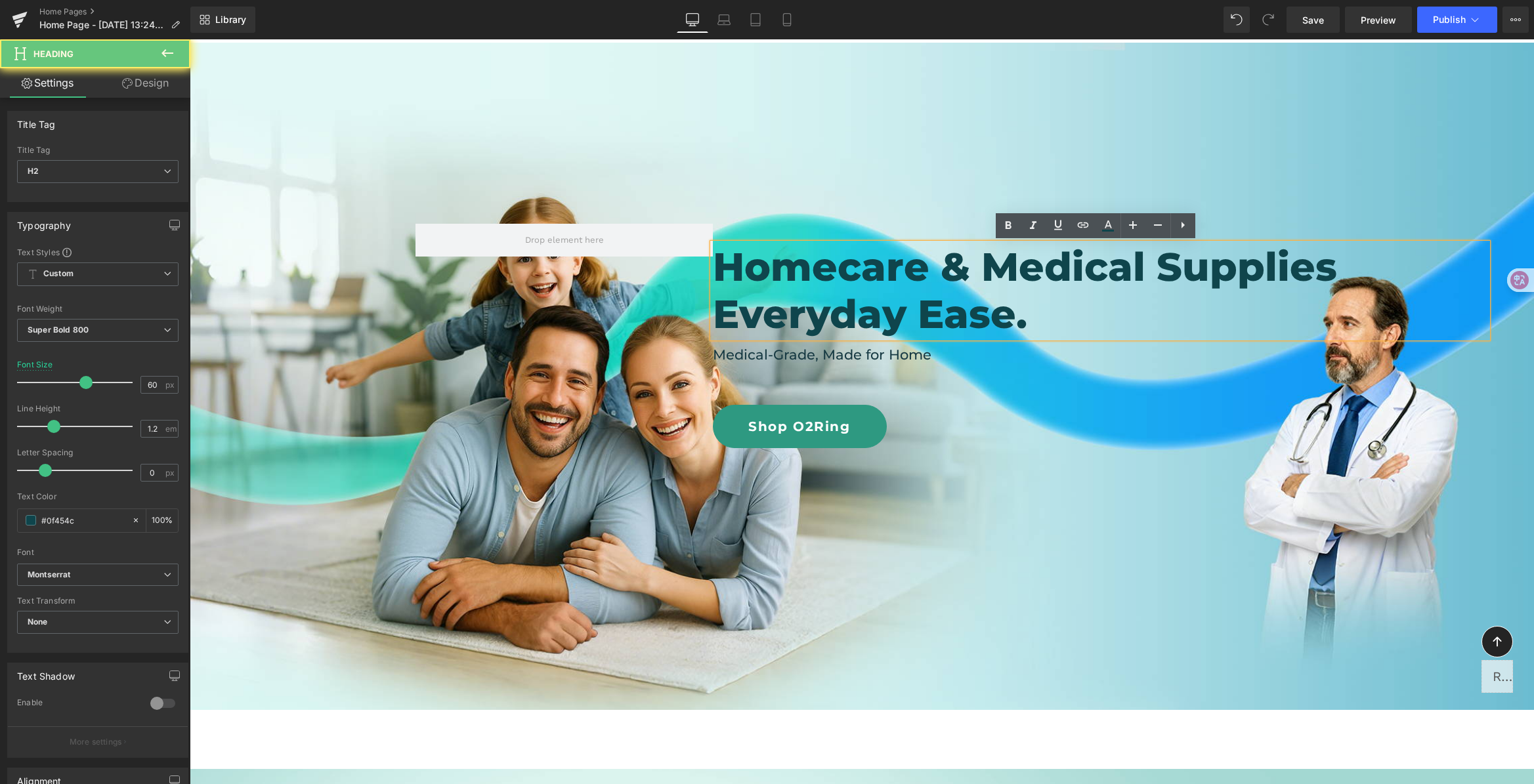
click at [1209, 284] on h2 "Homecare & Medical Supplies" at bounding box center [1100, 267] width 774 height 47
click at [1286, 279] on h2 "Homecare & Medical Supplies" at bounding box center [1100, 267] width 774 height 47
click at [1354, 277] on h2 "Homecare & Medical Supplies" at bounding box center [1100, 267] width 774 height 47
click at [1314, 206] on span "Homecare & Medical Supplies Everyday Ease. Heading Medical-Grade, Made for Home…" at bounding box center [862, 311] width 1344 height 274
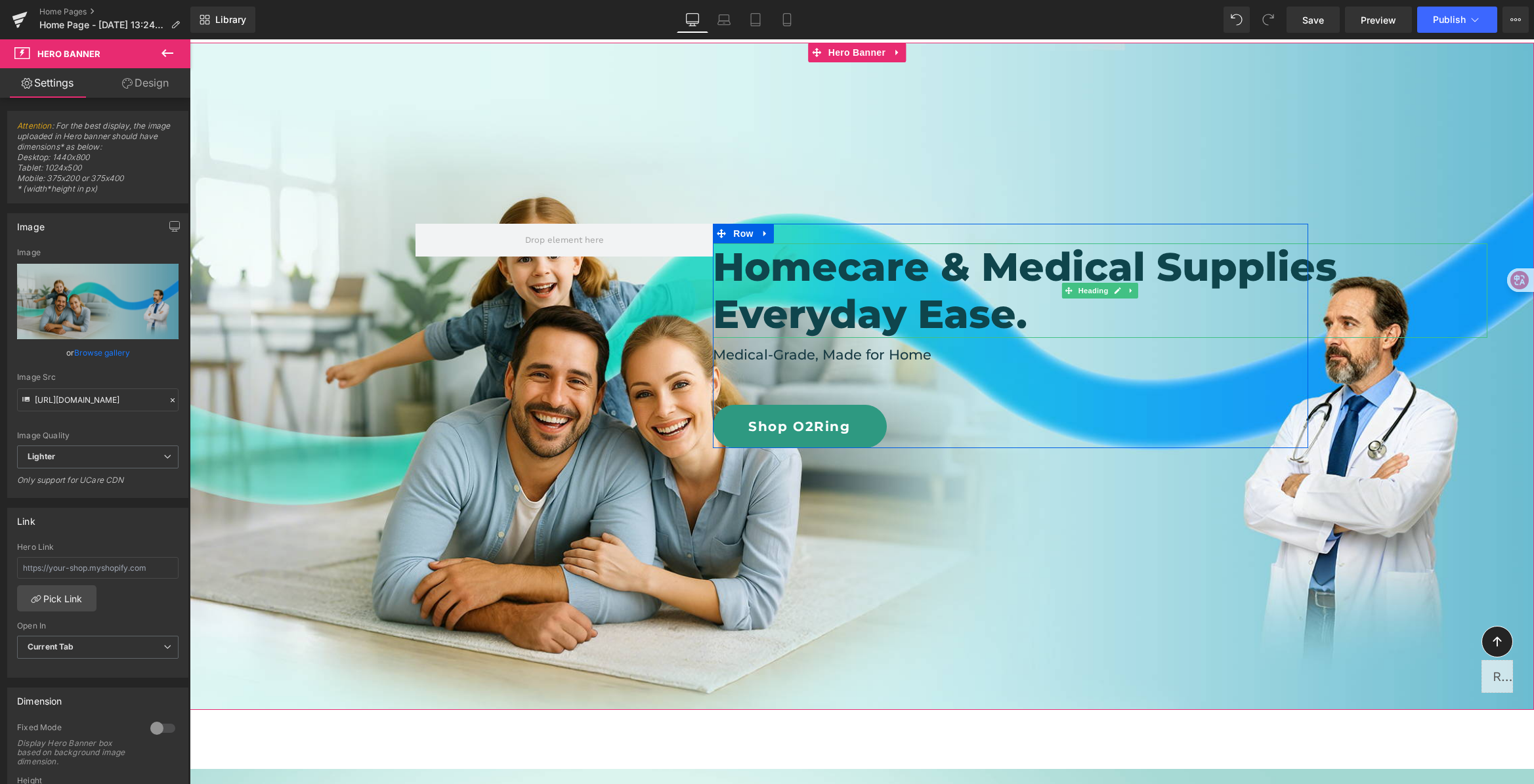
click at [1216, 247] on h2 "Homecare & Medical Supplies" at bounding box center [1100, 267] width 774 height 47
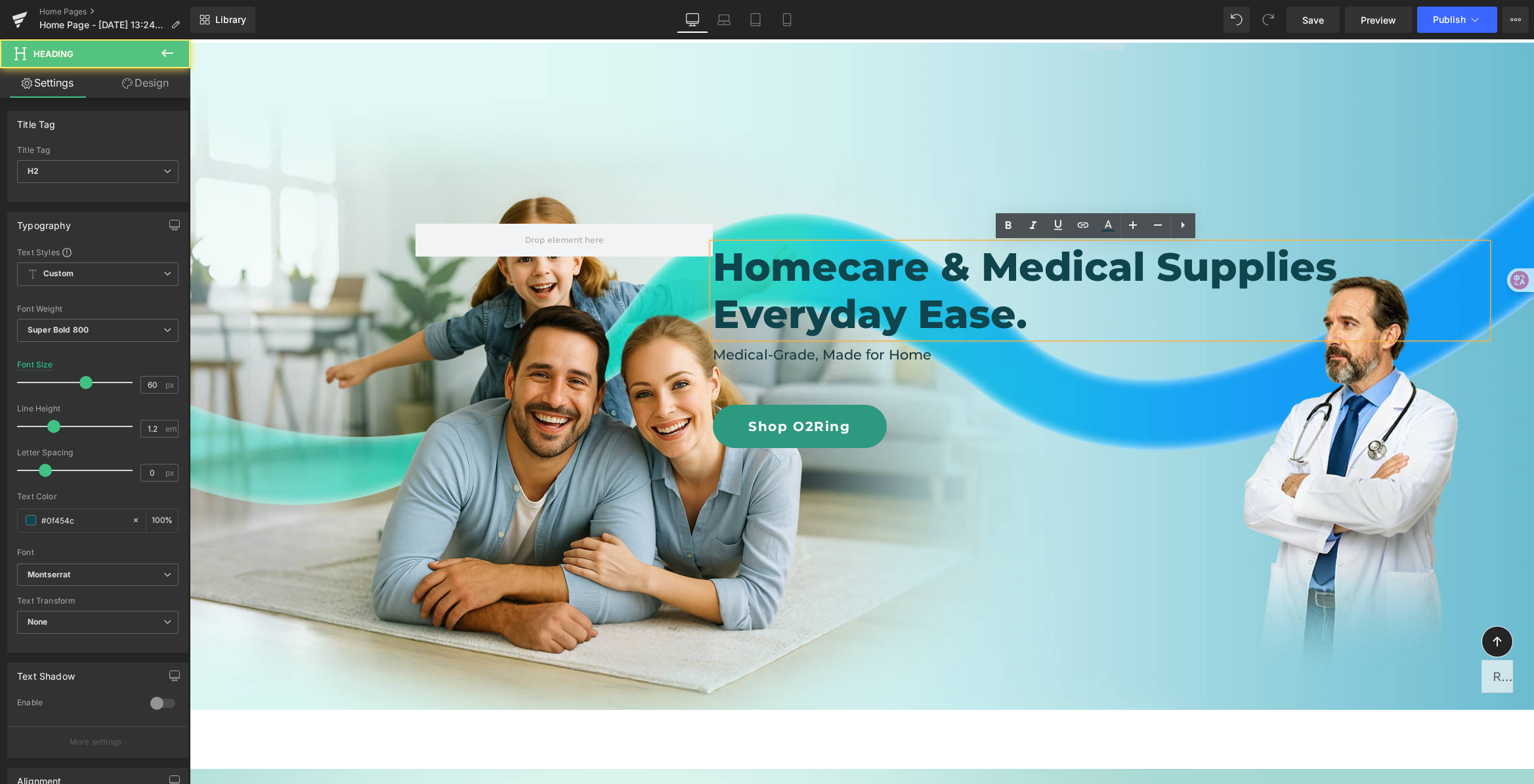
click at [1224, 266] on h2 "Homecare & Medical Supplies" at bounding box center [1100, 267] width 774 height 47
click at [1274, 265] on h2 "Homecare & Medical Supplies" at bounding box center [1100, 267] width 774 height 47
click at [1305, 263] on h2 "Homecare & Medical Supplies" at bounding box center [1100, 267] width 774 height 47
click at [1349, 263] on h2 "Homecare & Medical Supplies" at bounding box center [1100, 267] width 774 height 47
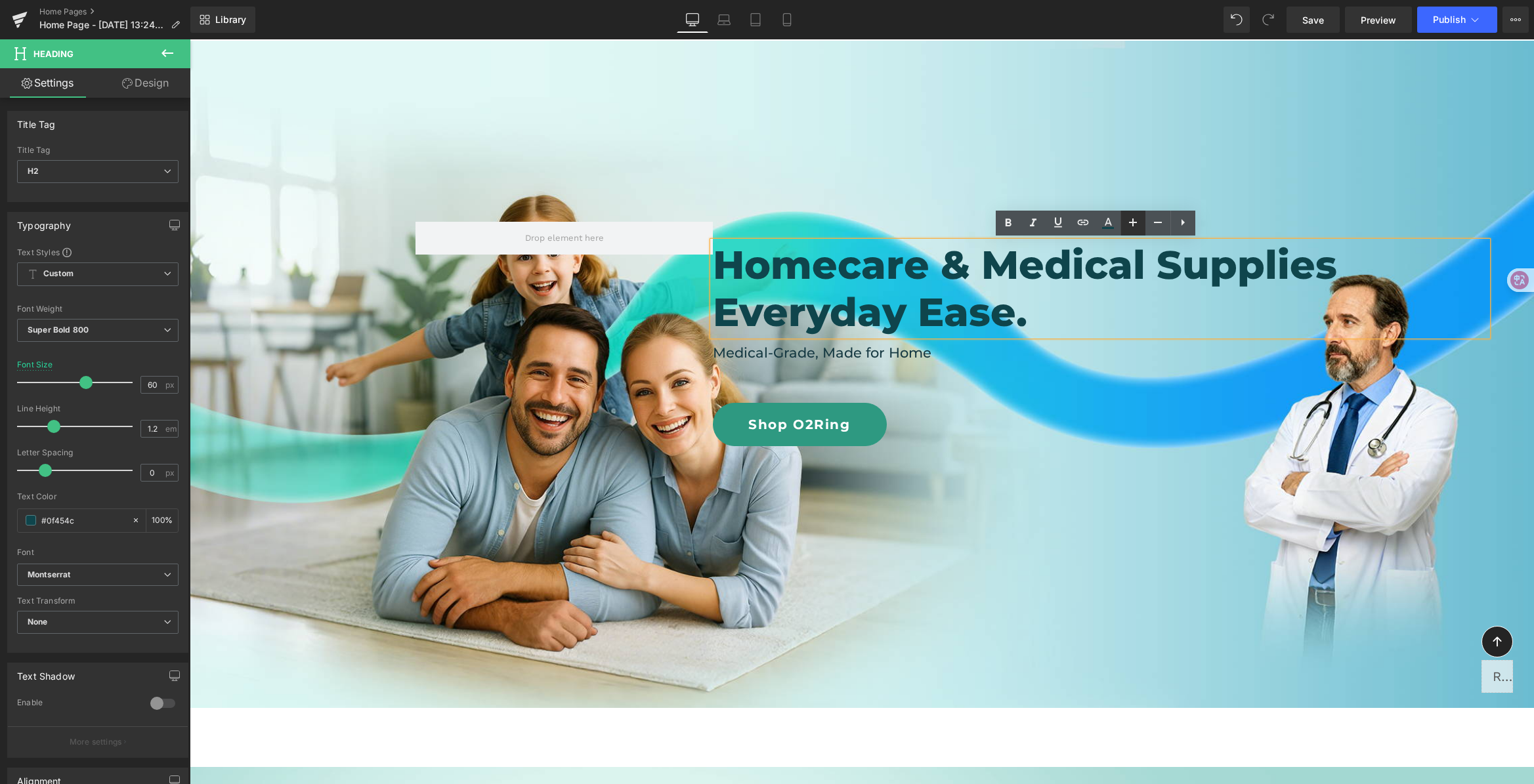
scroll to position [92, 0]
click at [1333, 260] on h2 "Homecare & Medical Supplies" at bounding box center [1100, 265] width 774 height 47
click at [718, 312] on h2 "Everyday Ease." at bounding box center [1100, 312] width 774 height 47
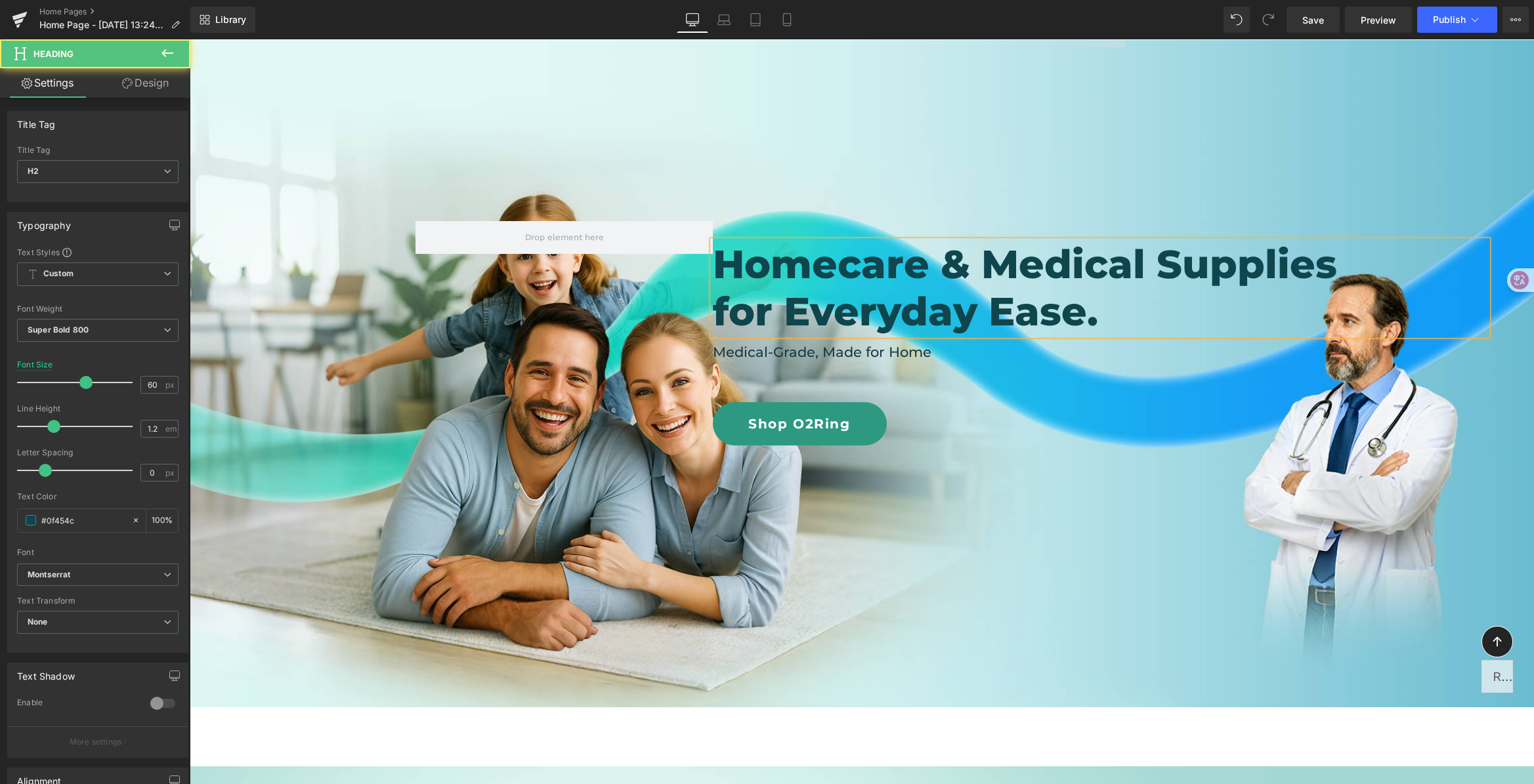
drag, startPoint x: 712, startPoint y: 312, endPoint x: 707, endPoint y: 301, distance: 12.1
click at [680, 294] on div "Homecare & Medical Supplies for Everyday Ease. Heading Medical-Grade, Made for …" at bounding box center [862, 309] width 892 height 274
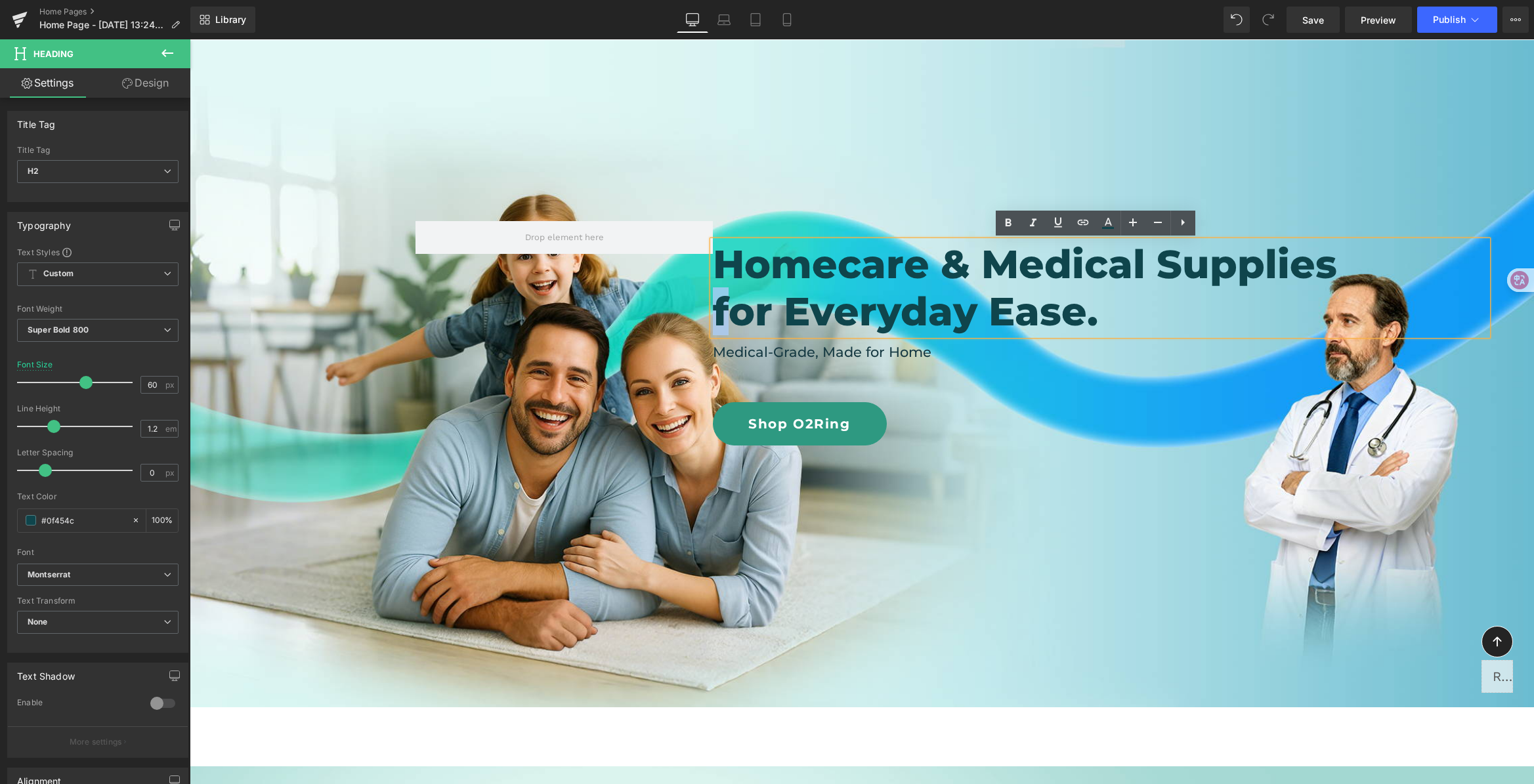
drag, startPoint x: 718, startPoint y: 301, endPoint x: 663, endPoint y: 293, distance: 55.6
click at [663, 294] on div "Homecare & Medical Supplies for Everyday Ease. Heading Medical-Grade, Made for …" at bounding box center [862, 309] width 892 height 274
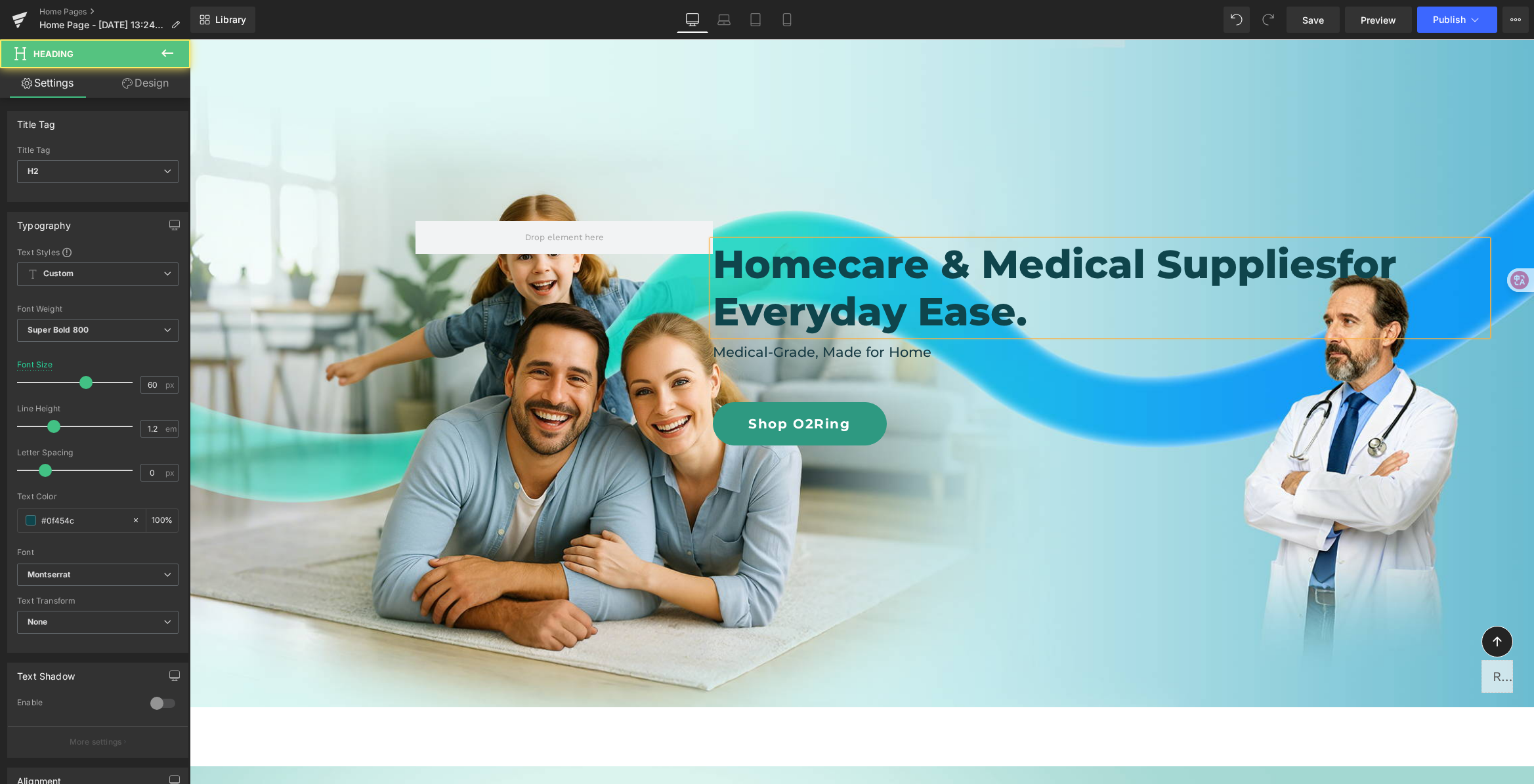
click at [1328, 268] on h2 "Homecare & Medical Supplies for Everyday Ease." at bounding box center [1100, 287] width 774 height 94
drag, startPoint x: 1192, startPoint y: 381, endPoint x: 1254, endPoint y: 381, distance: 62.0
click at [1192, 381] on div "Homecare & Medical Supplies for Everyday Ease. Heading Medical-Grade, Made for …" at bounding box center [1010, 333] width 595 height 224
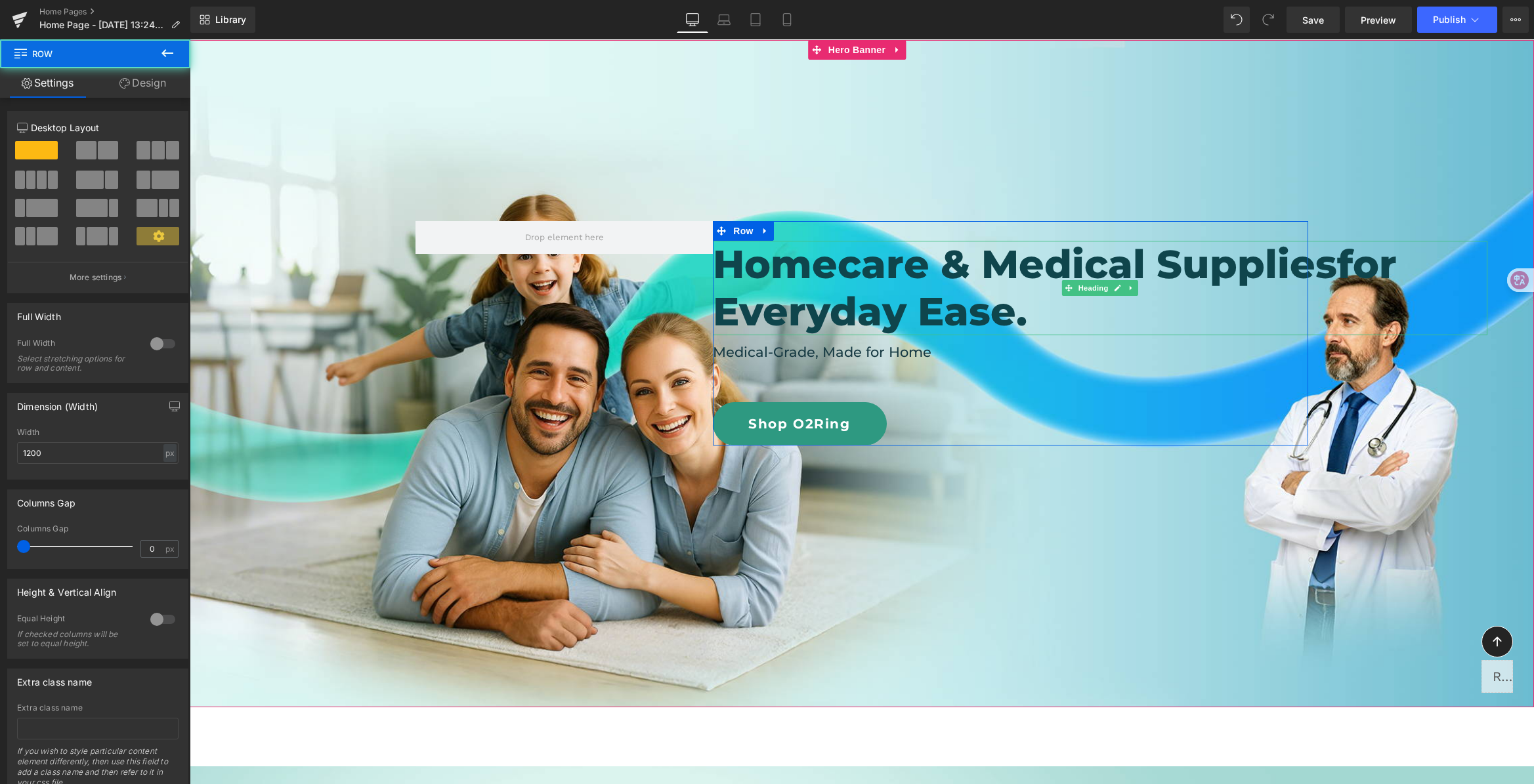
click at [1335, 258] on h2 "Homecare & Medical Supplies for Everyday Ease." at bounding box center [1100, 287] width 774 height 94
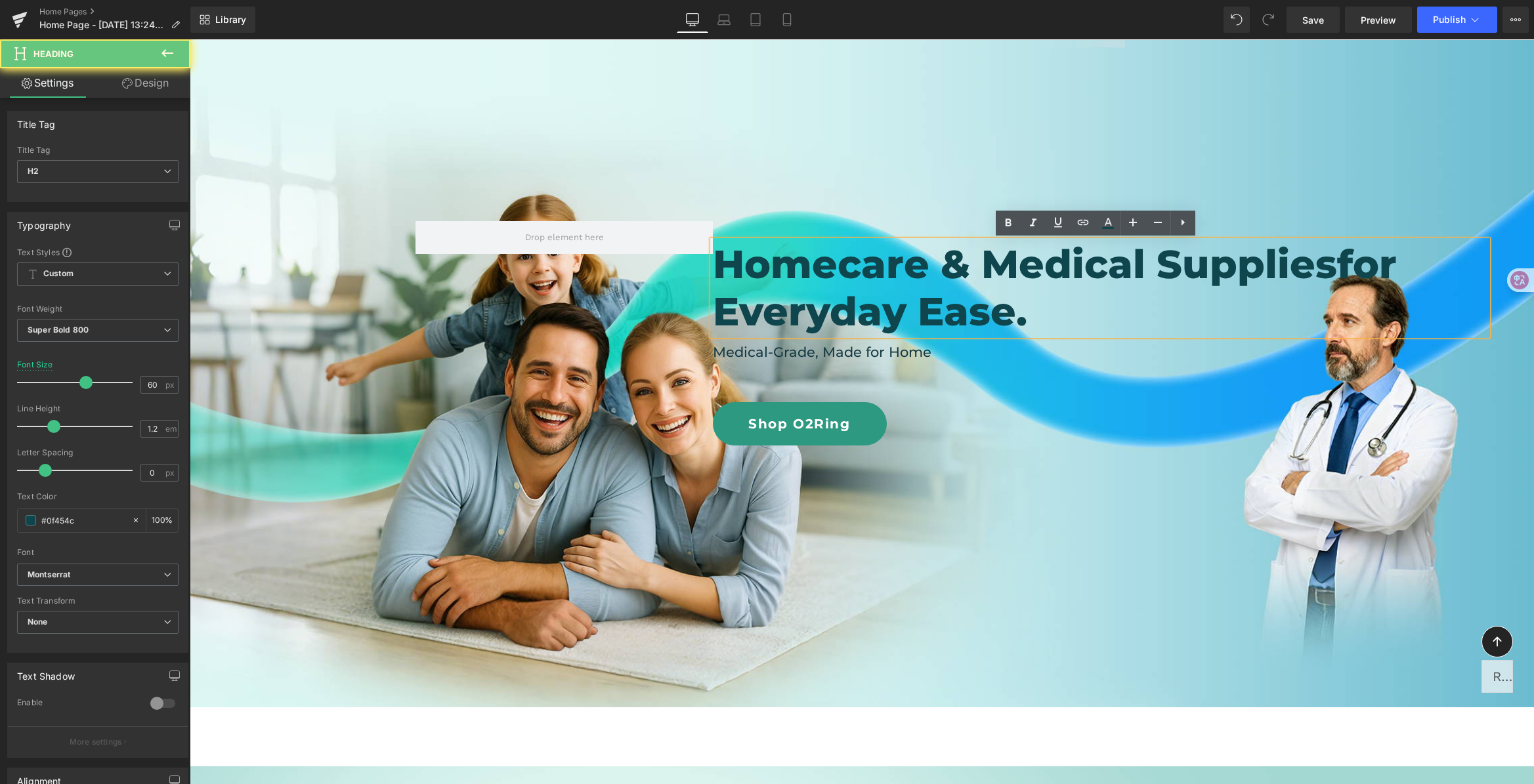
click at [1346, 259] on span "for Everyday Ease." at bounding box center [1055, 287] width 684 height 95
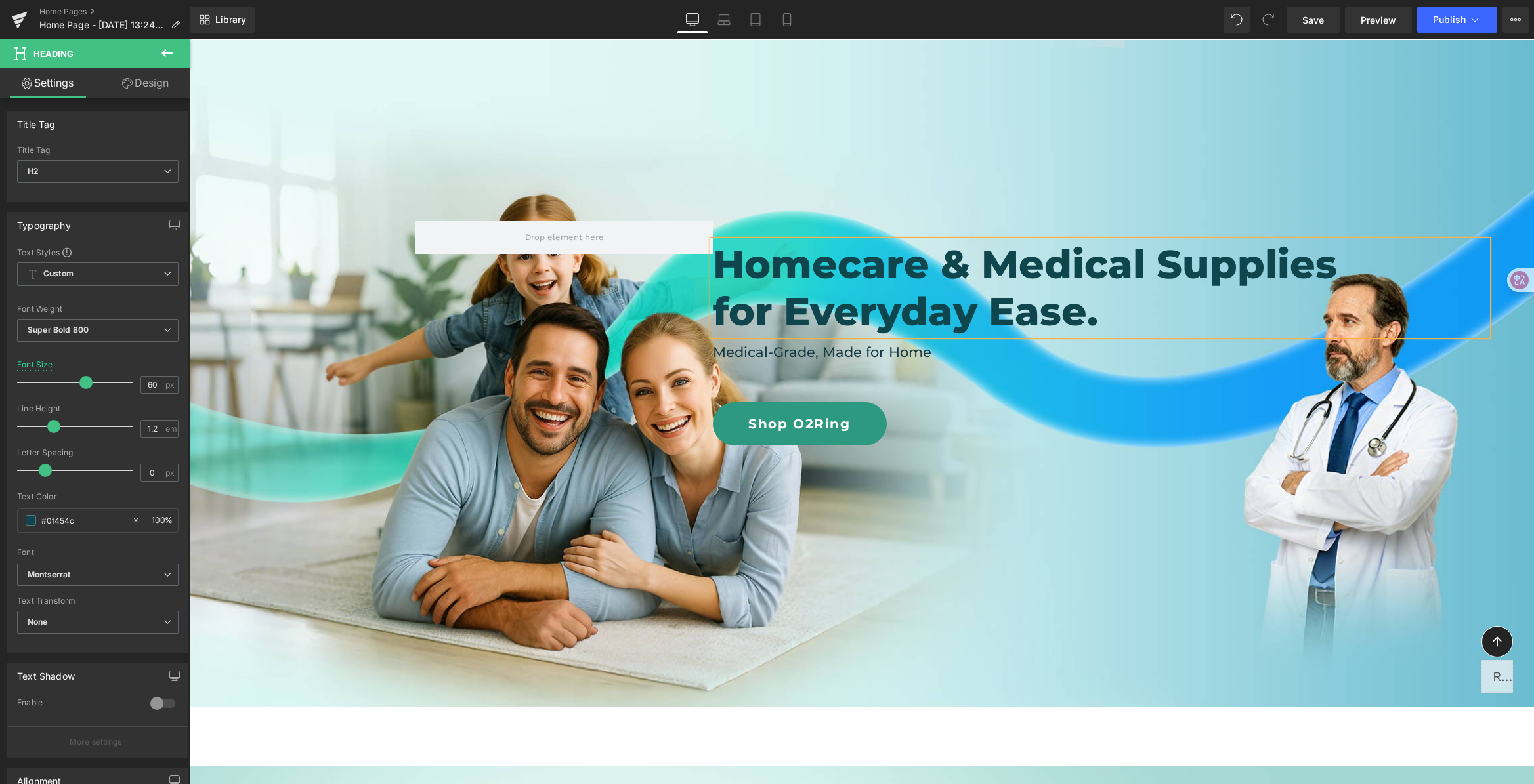
click at [1140, 454] on div at bounding box center [862, 374] width 1344 height 667
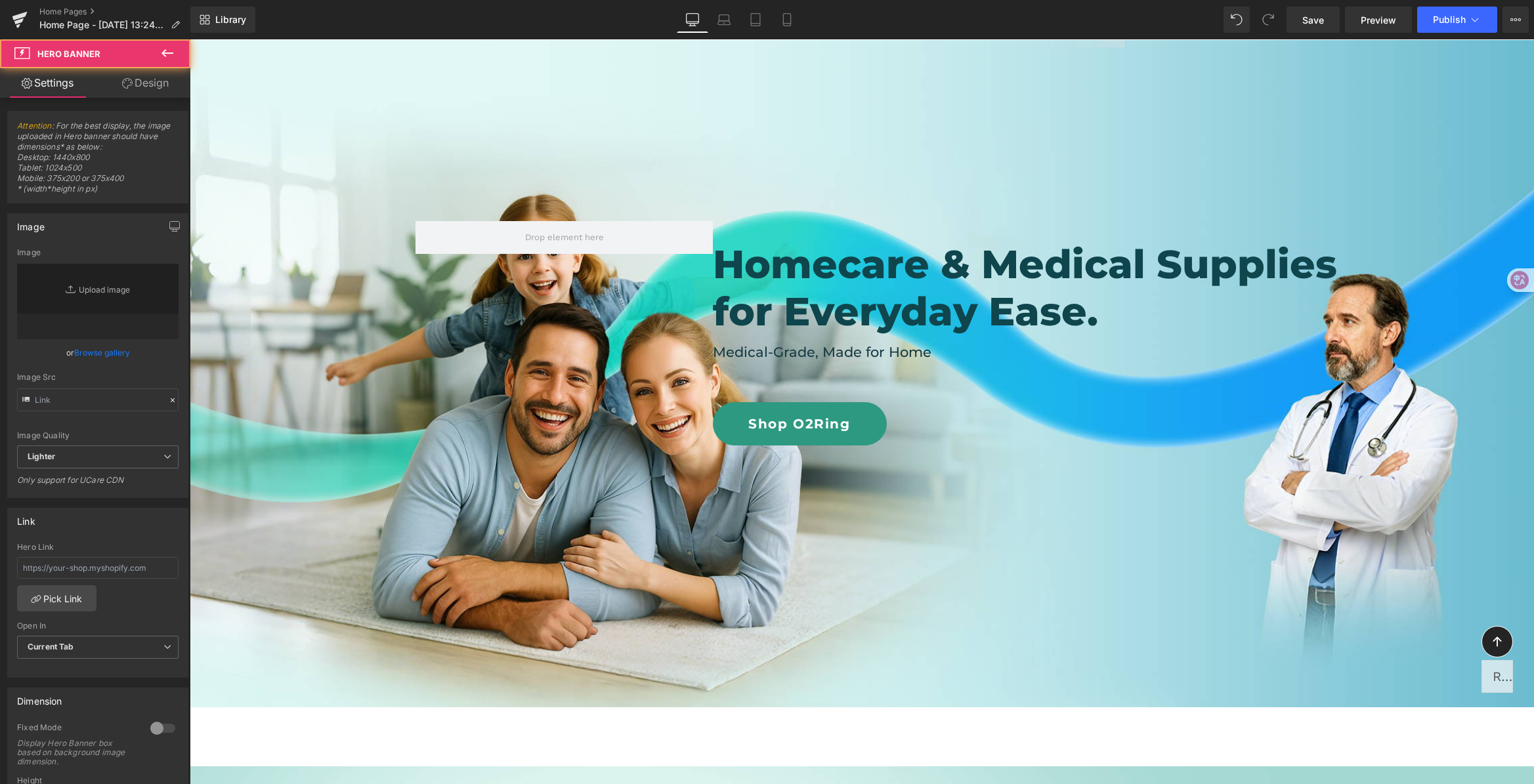
type input "[URL][DOMAIN_NAME]"
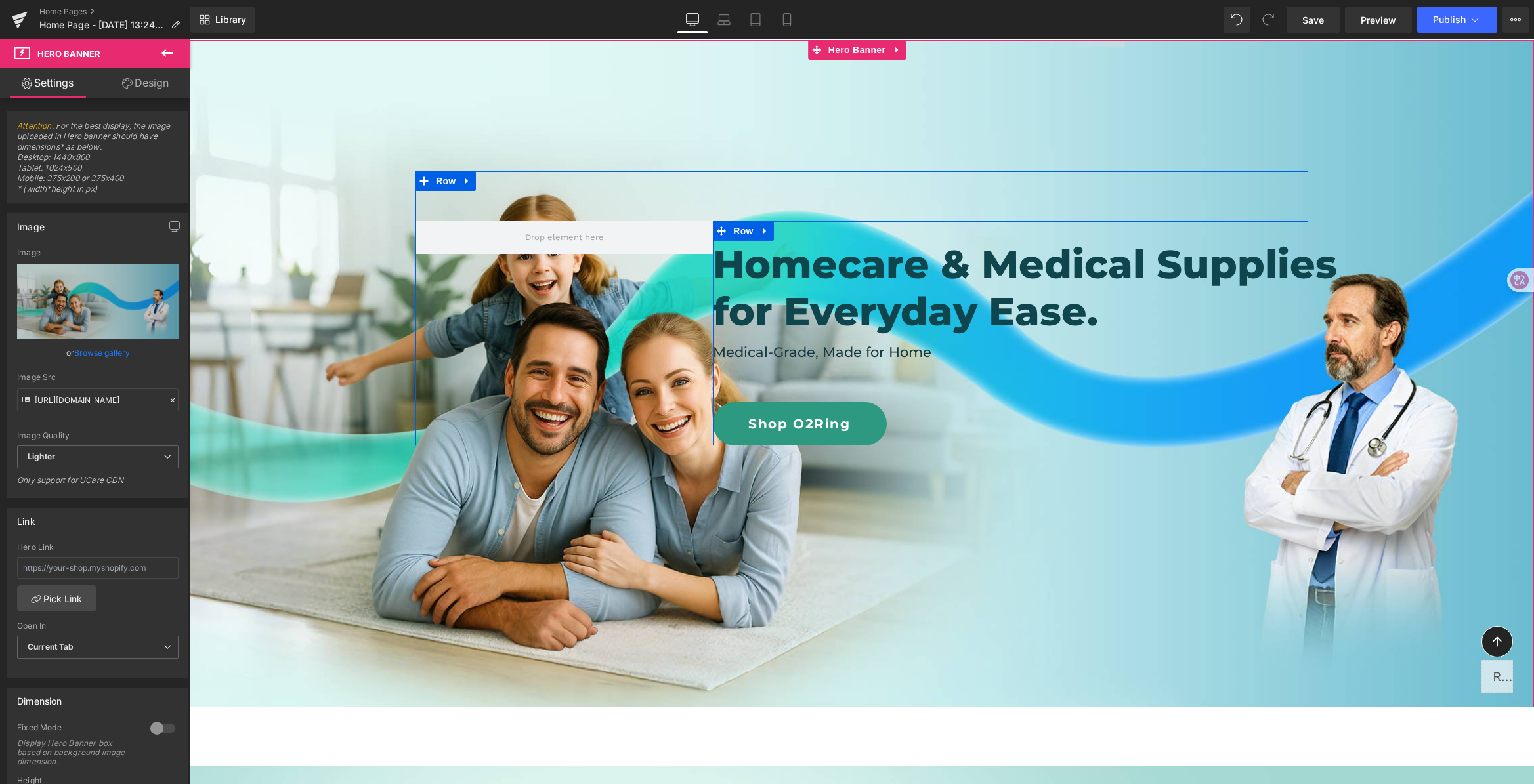
click at [1126, 328] on h2 "for Everyday Ease." at bounding box center [1100, 312] width 774 height 47
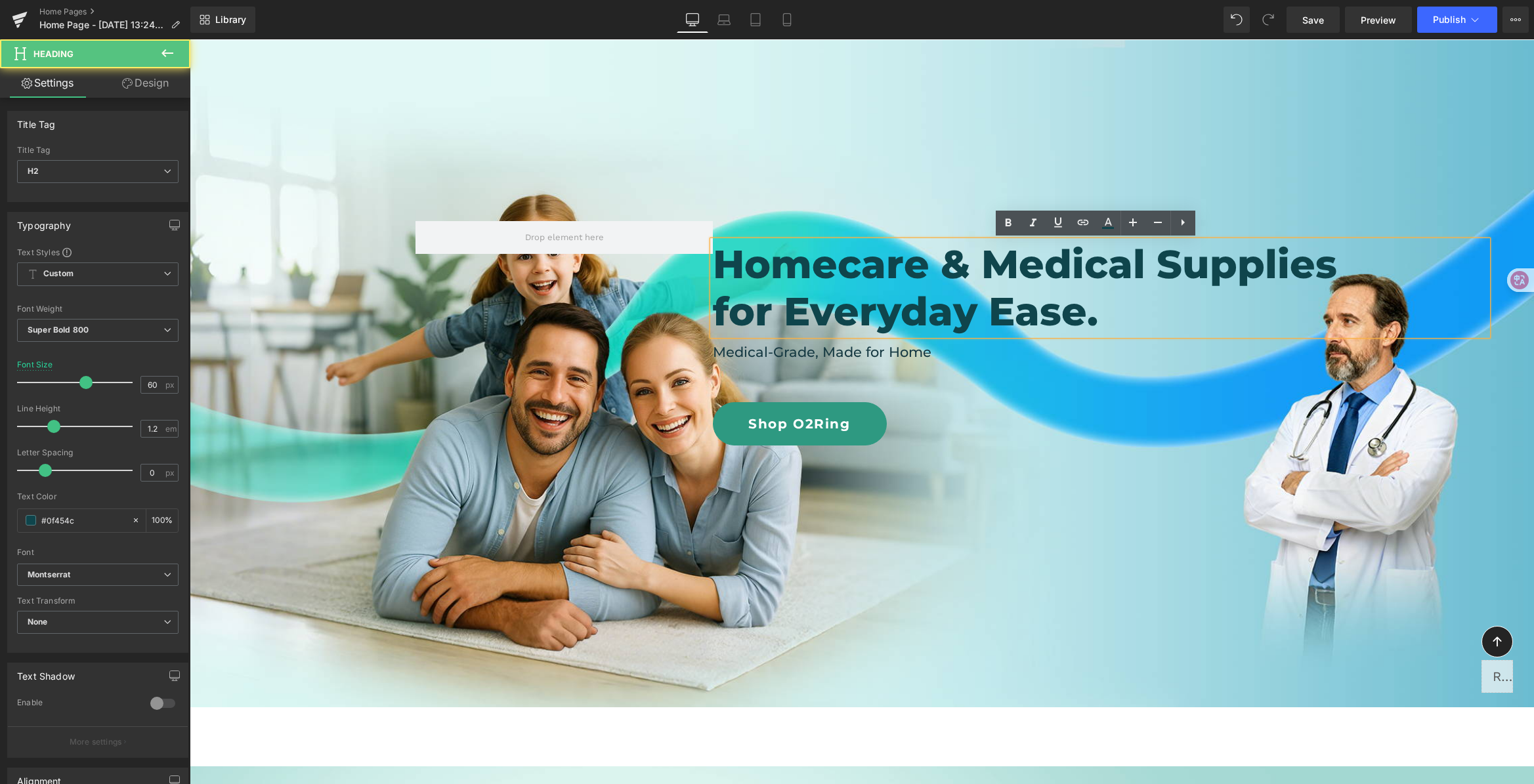
click at [1237, 171] on div "Homecare & Medical Supplies for Everyday Ease. Heading Medical-Grade, Made for …" at bounding box center [862, 309] width 892 height 274
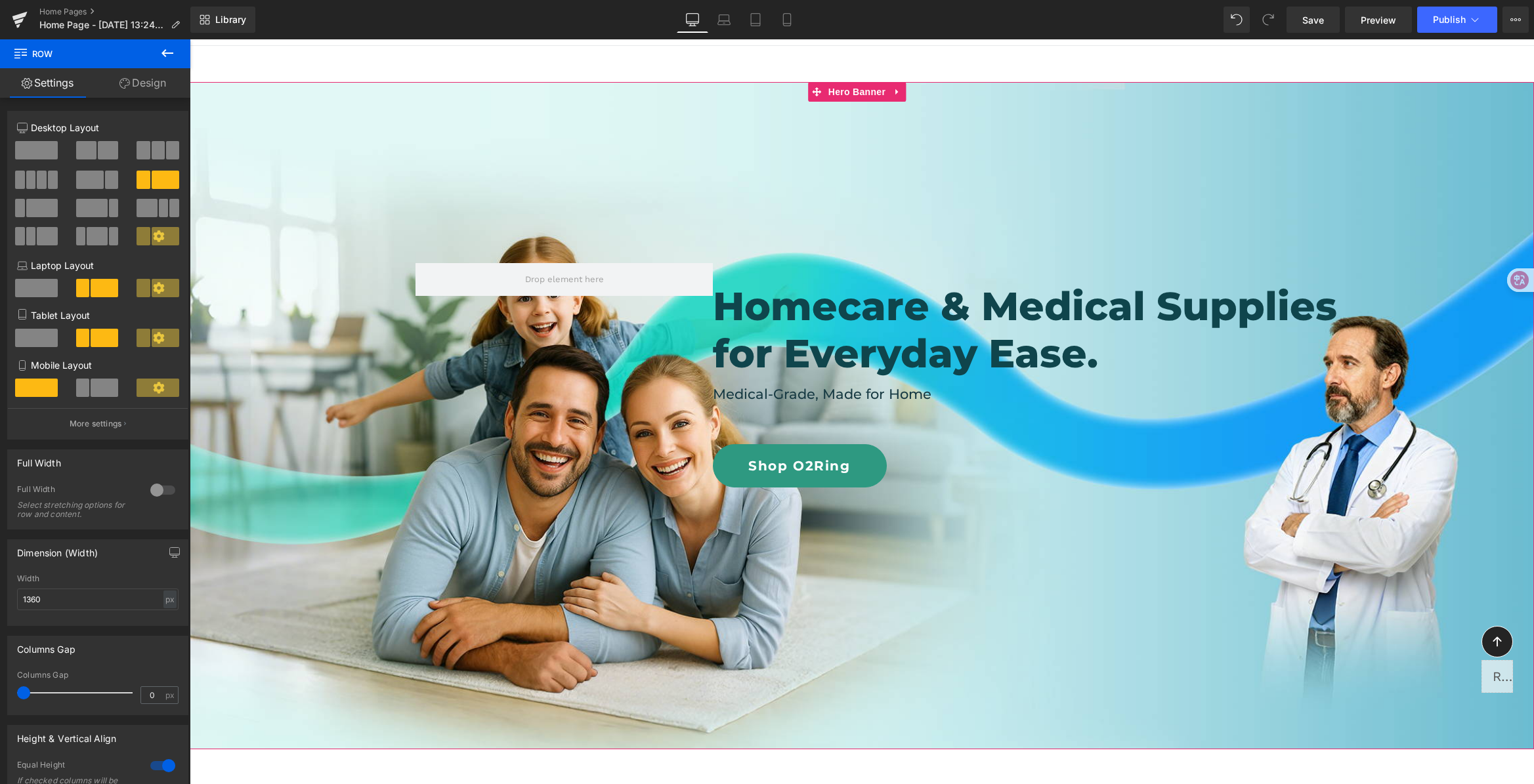
scroll to position [52, 0]
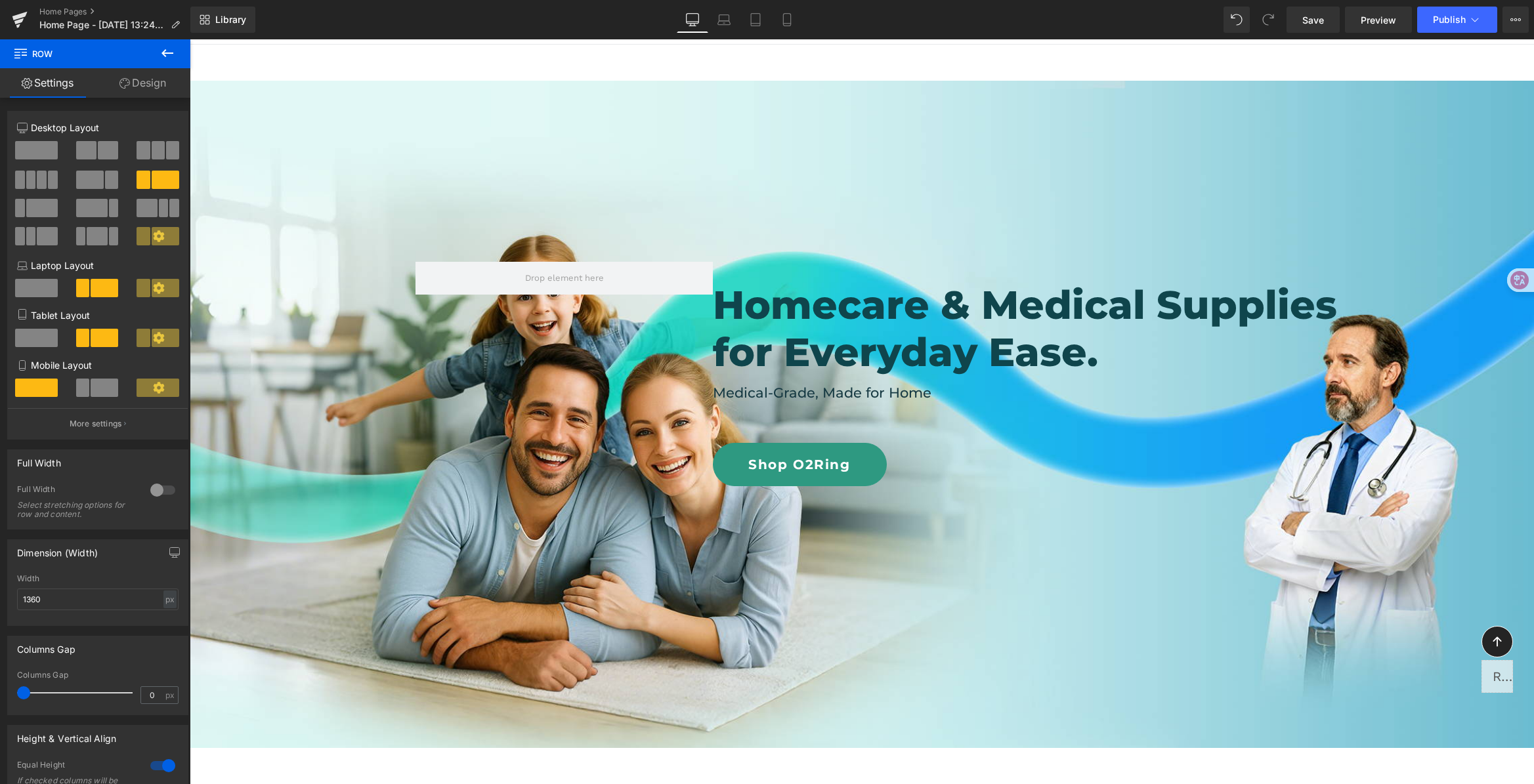
click at [933, 398] on h4 "Medical-Grade, Made for Home" at bounding box center [1010, 393] width 595 height 21
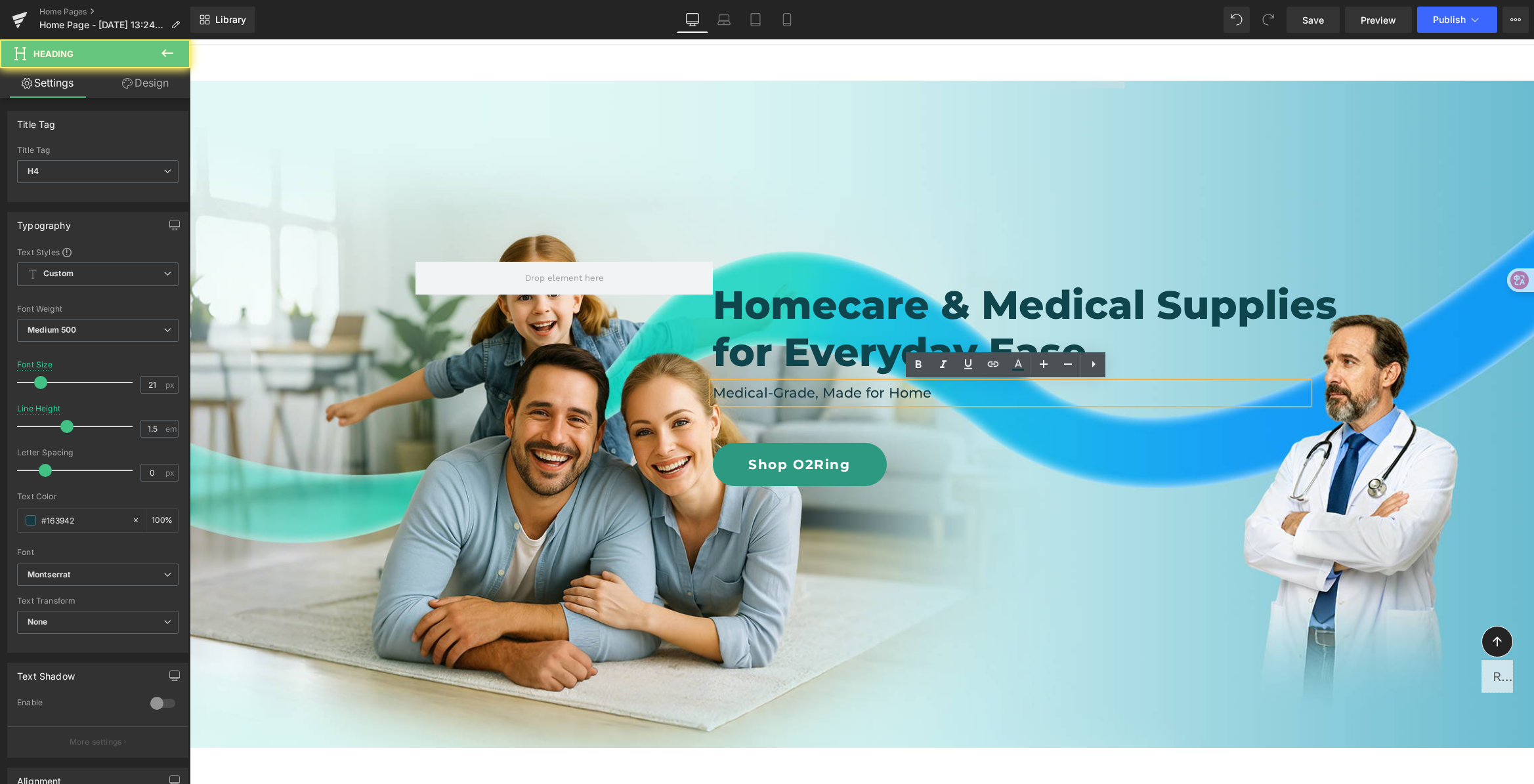
drag, startPoint x: 950, startPoint y: 396, endPoint x: 622, endPoint y: 387, distance: 328.1
click at [622, 387] on div "Homecare & Medical Supplies for Everyday Ease. Heading Medical-Grade, Made for …" at bounding box center [862, 349] width 892 height 274
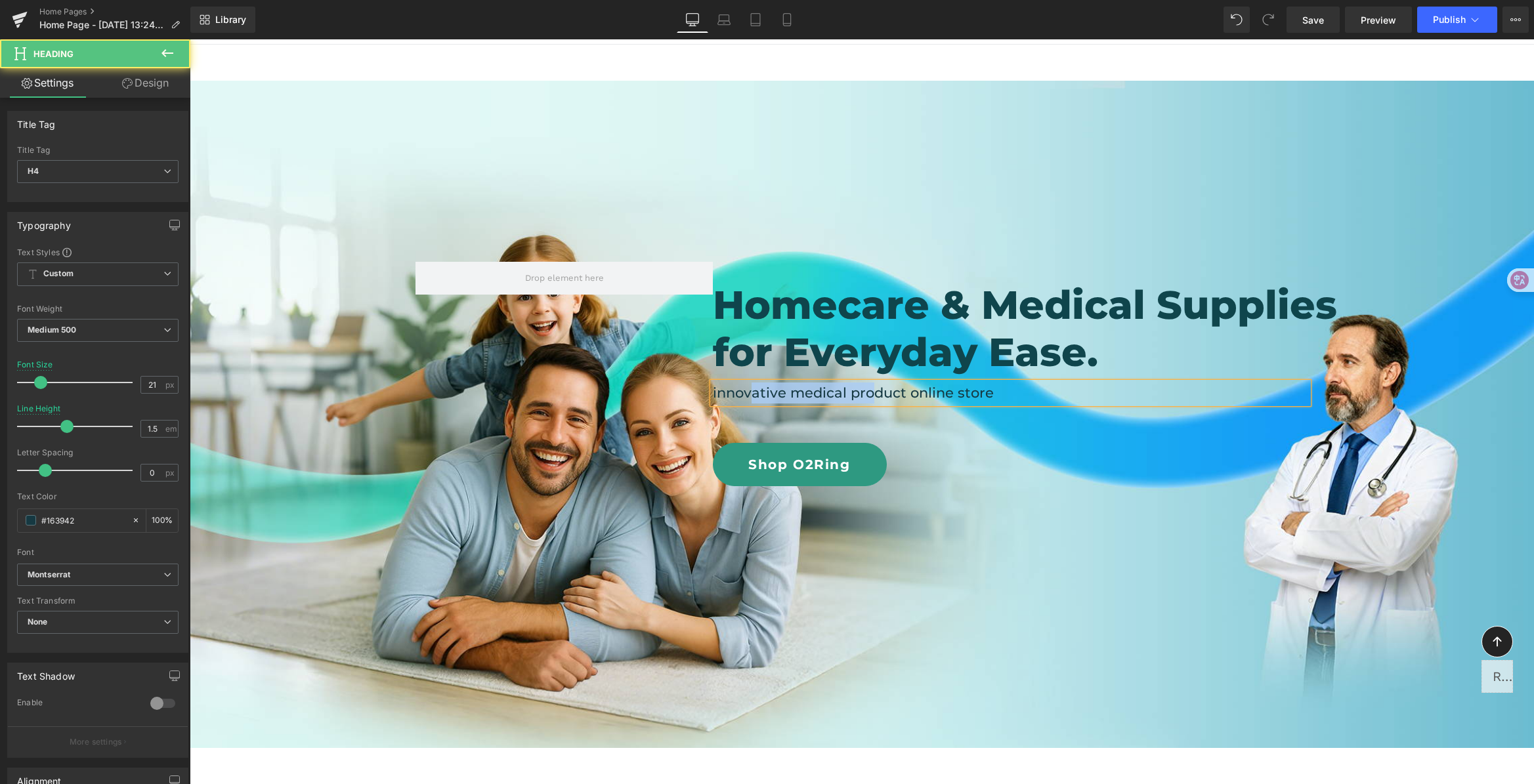
drag, startPoint x: 744, startPoint y: 400, endPoint x: 939, endPoint y: 392, distance: 195.2
click at [924, 395] on h4 "innovative medical product online store" at bounding box center [1010, 393] width 595 height 21
click at [939, 392] on h4 "innovative medical product online store" at bounding box center [1010, 393] width 595 height 21
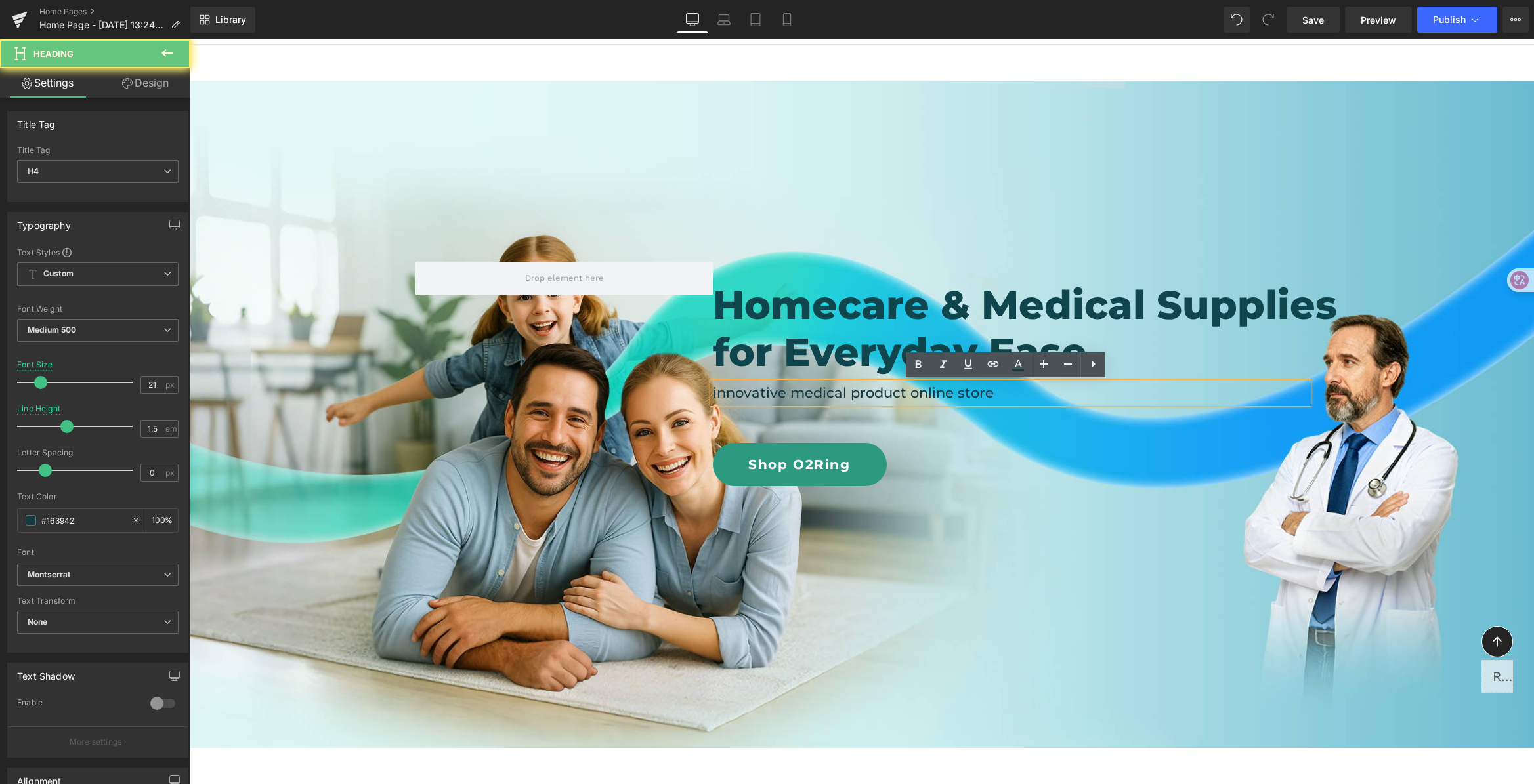
click at [986, 395] on h4 "innovative medical product online store" at bounding box center [1010, 393] width 595 height 21
click at [1187, 304] on h2 "Homecare & Medical Supplies" at bounding box center [1100, 305] width 774 height 47
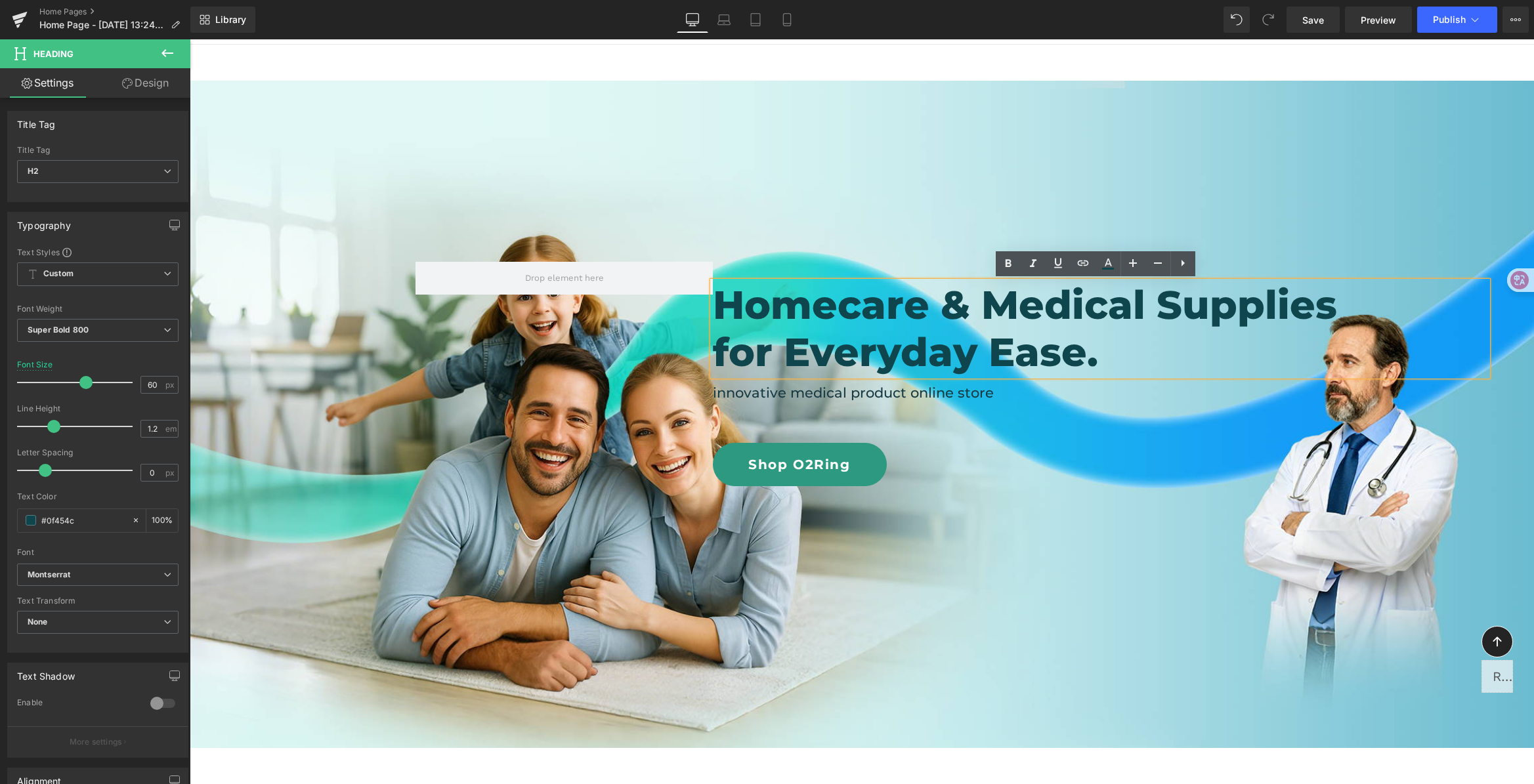
click at [1145, 305] on h2 "Homecare & Medical Supplies" at bounding box center [1100, 305] width 774 height 47
drag, startPoint x: 1092, startPoint y: 306, endPoint x: 1231, endPoint y: 304, distance: 139.0
click at [1218, 309] on h2 "Homecare & Medical Supplies" at bounding box center [1100, 305] width 774 height 47
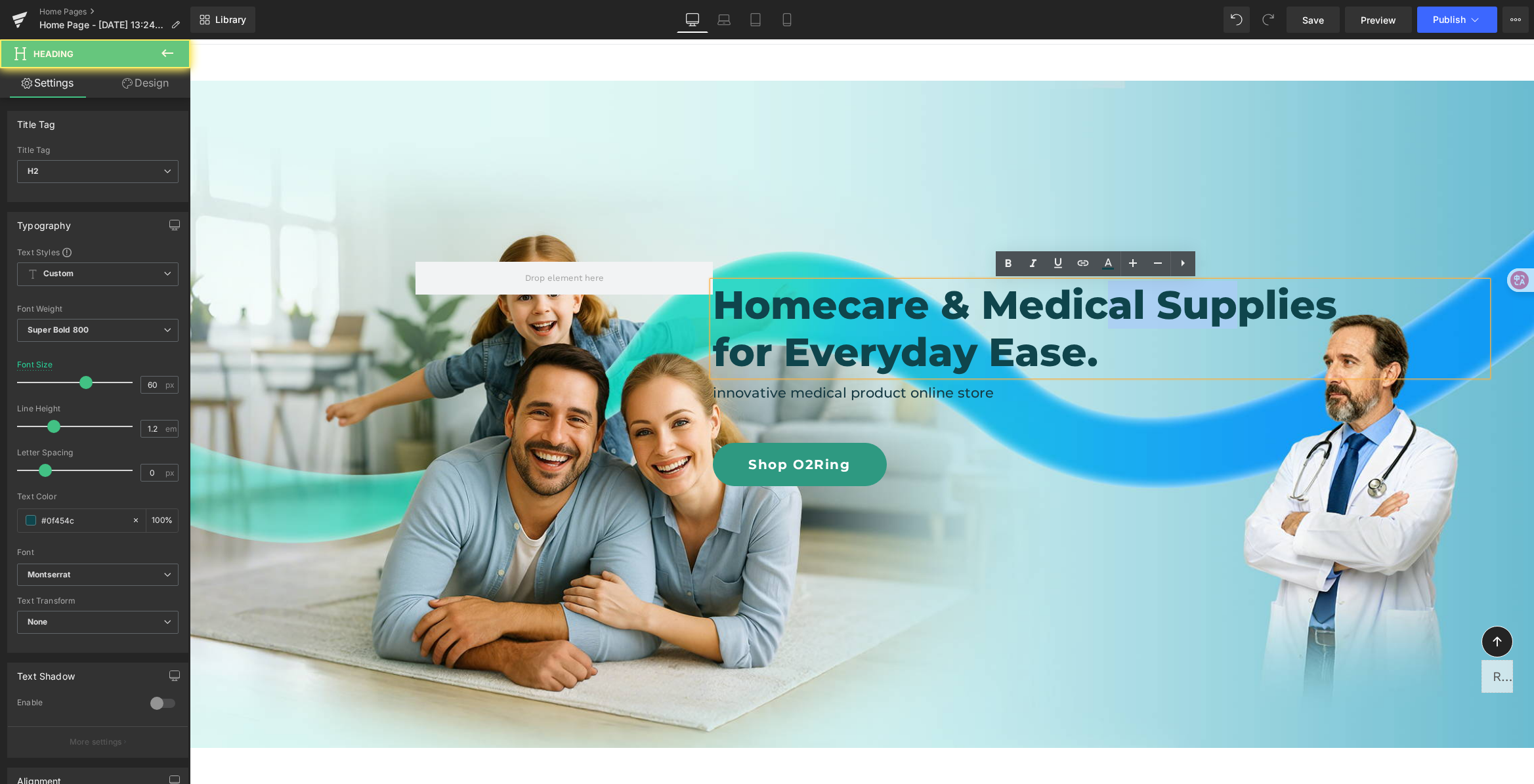
click at [1236, 304] on h2 "Homecare & Medical Supplies" at bounding box center [1100, 305] width 774 height 47
drag, startPoint x: 1236, startPoint y: 304, endPoint x: 1084, endPoint y: 291, distance: 152.6
click at [1084, 291] on h2 "Homecare & Medical Supplies" at bounding box center [1100, 305] width 774 height 47
click at [1142, 300] on h2 "Homecare & Medical Supplies" at bounding box center [1100, 305] width 774 height 47
click at [1081, 294] on h2 "Homecare & Medical Supplies" at bounding box center [1100, 305] width 774 height 47
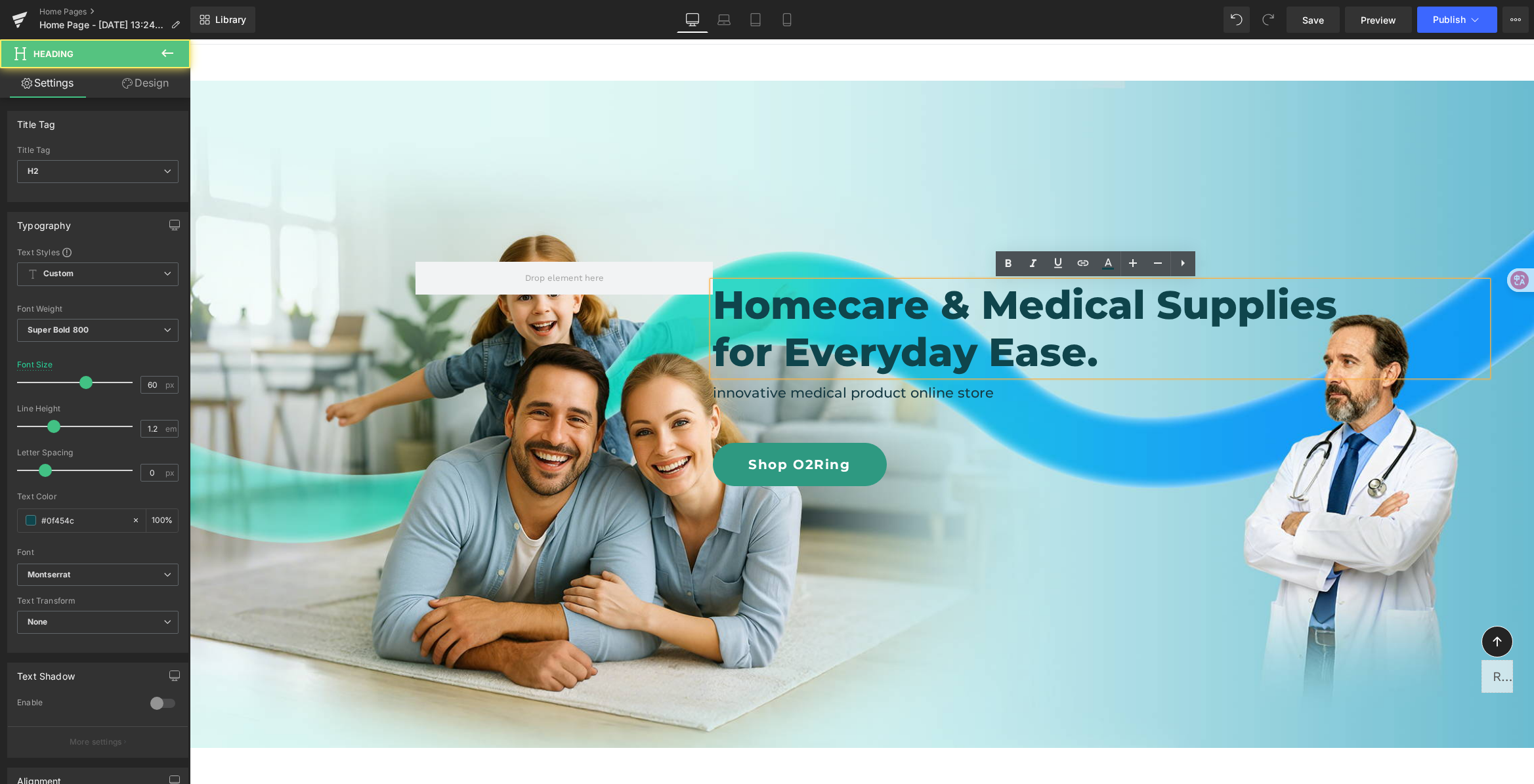
click at [1218, 304] on h2 "Homecare & Medical Supplies" at bounding box center [1100, 305] width 774 height 47
click at [1181, 343] on h2 "for Everyday Ease." at bounding box center [1100, 352] width 774 height 47
click at [822, 388] on h4 "innovative medical product online store" at bounding box center [1010, 393] width 595 height 21
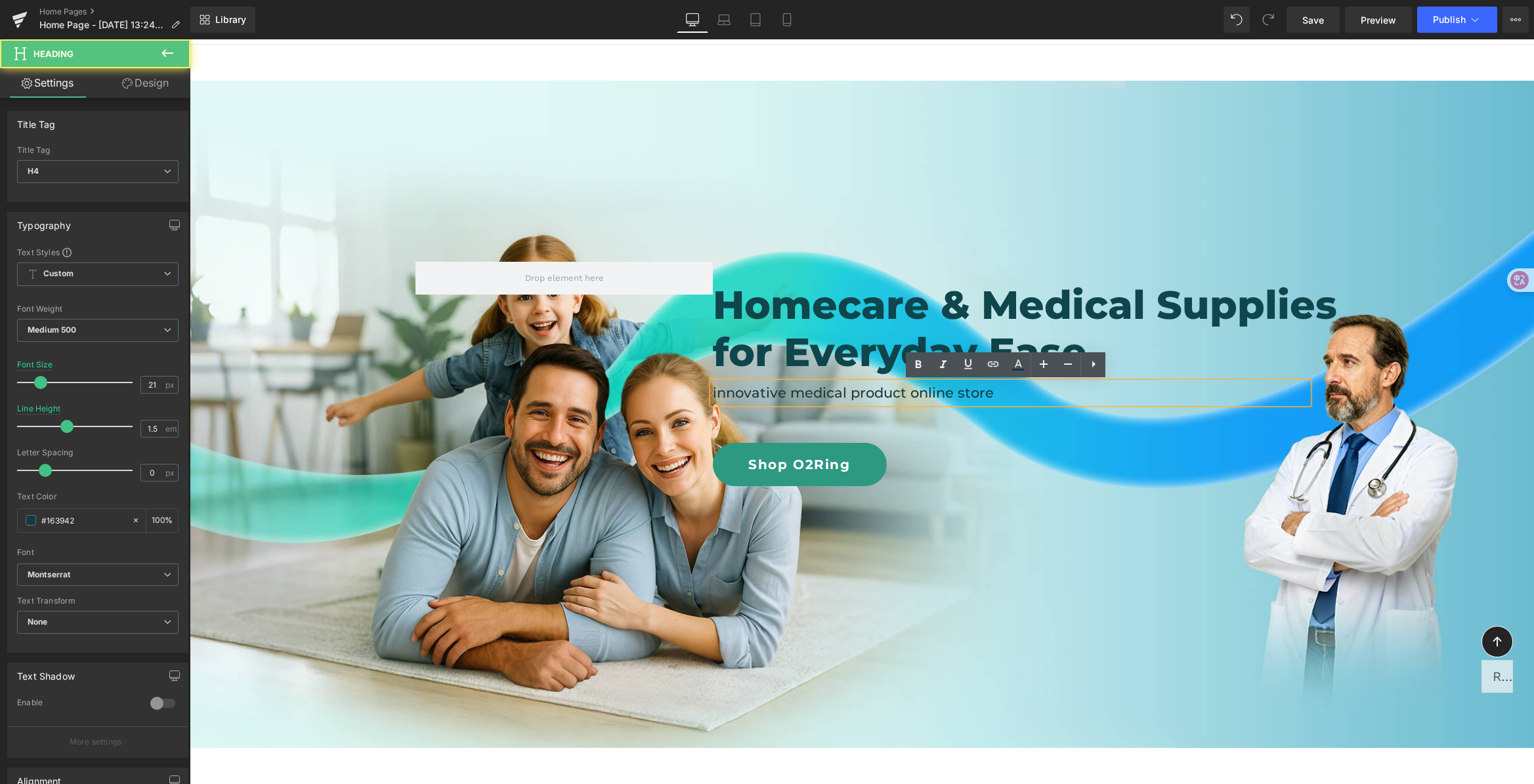
click at [852, 394] on h4 "innovative medical product online store" at bounding box center [1010, 393] width 595 height 21
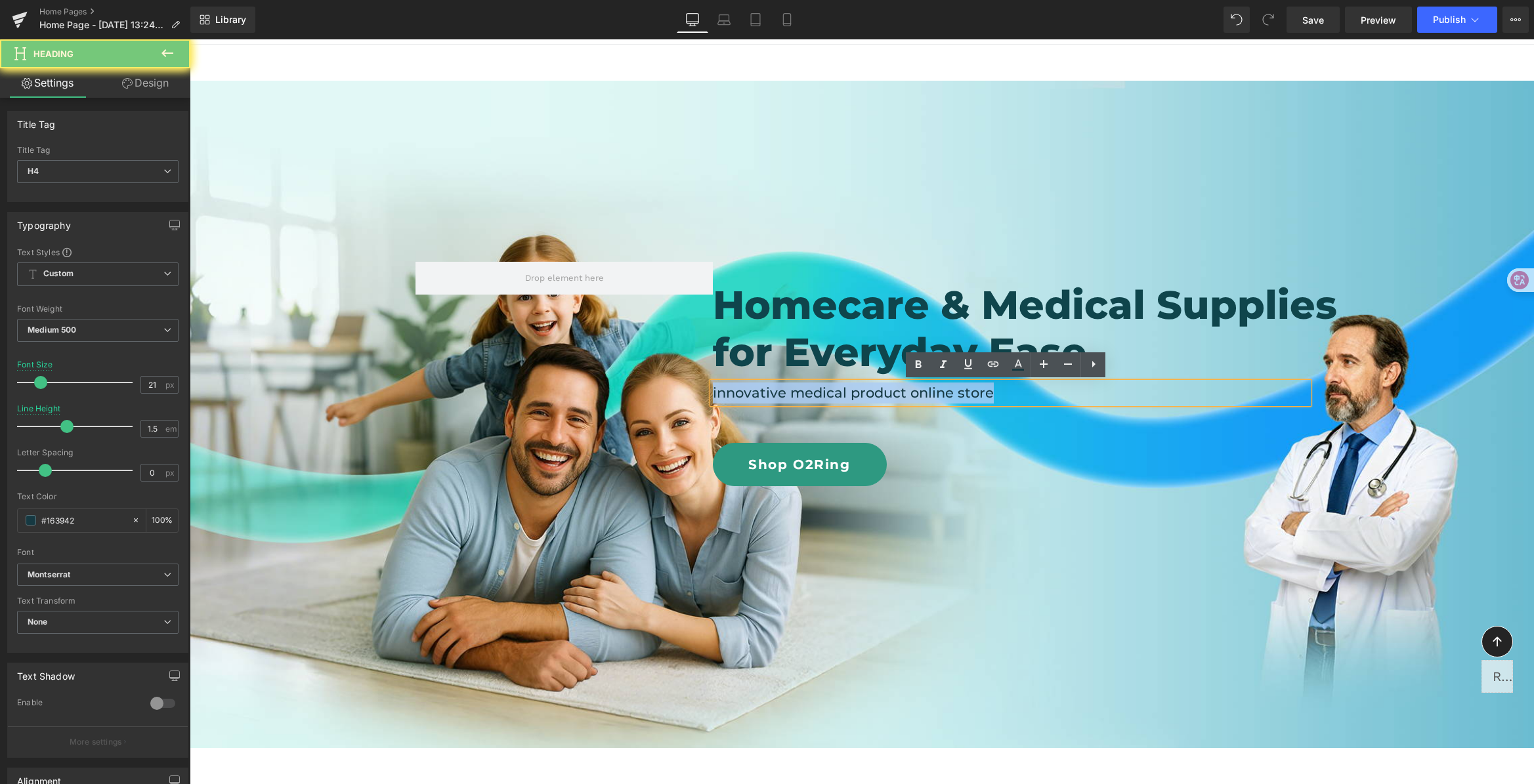
click at [852, 394] on h4 "innovative medical product online store" at bounding box center [1010, 393] width 595 height 21
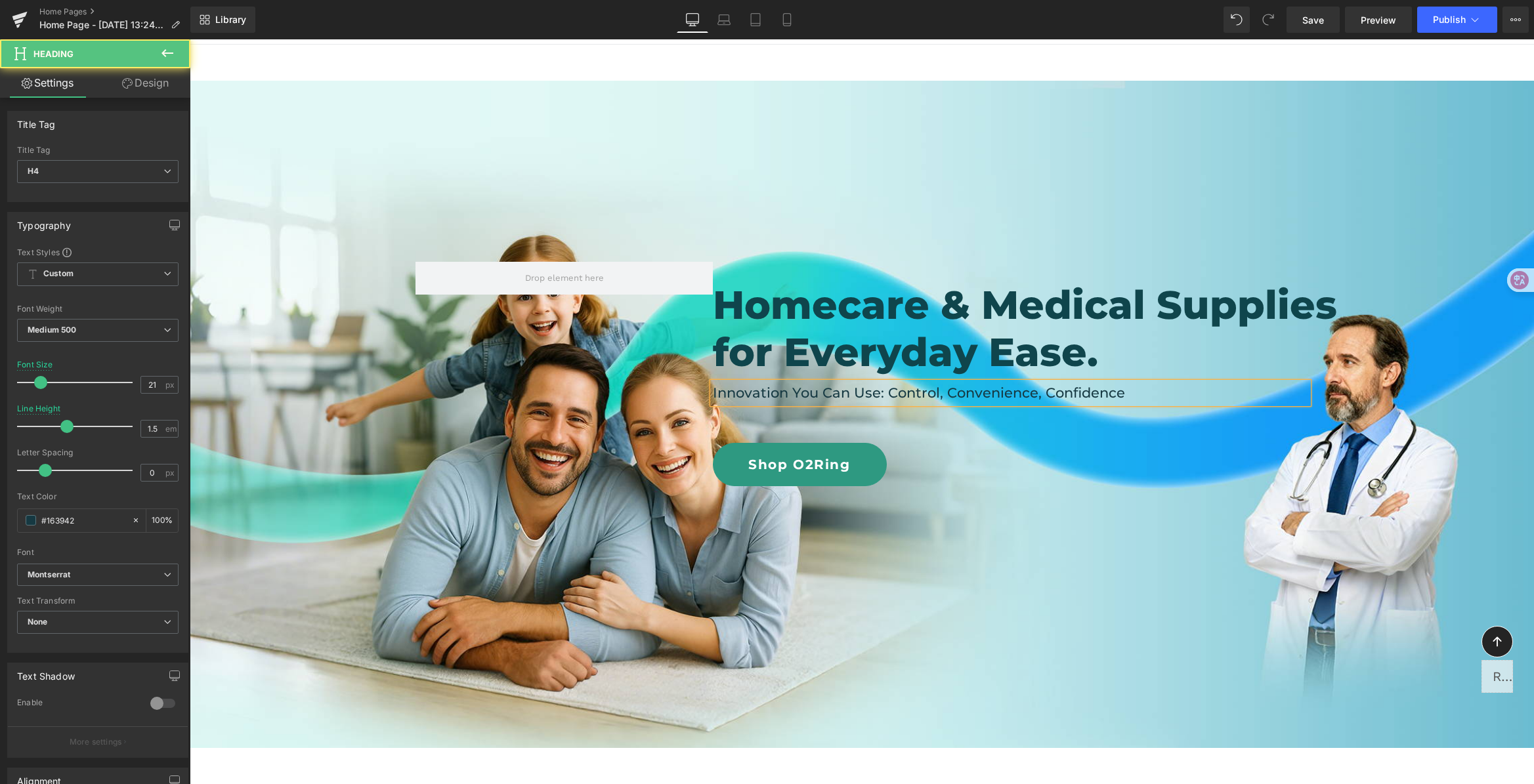
click at [802, 396] on h4 "Innovation You Can Use: Control, Convenience, Confidence" at bounding box center [1010, 393] width 595 height 21
click at [923, 396] on h4 "Innovation You Can Use: Control, Convenience, Confidence" at bounding box center [1010, 393] width 595 height 21
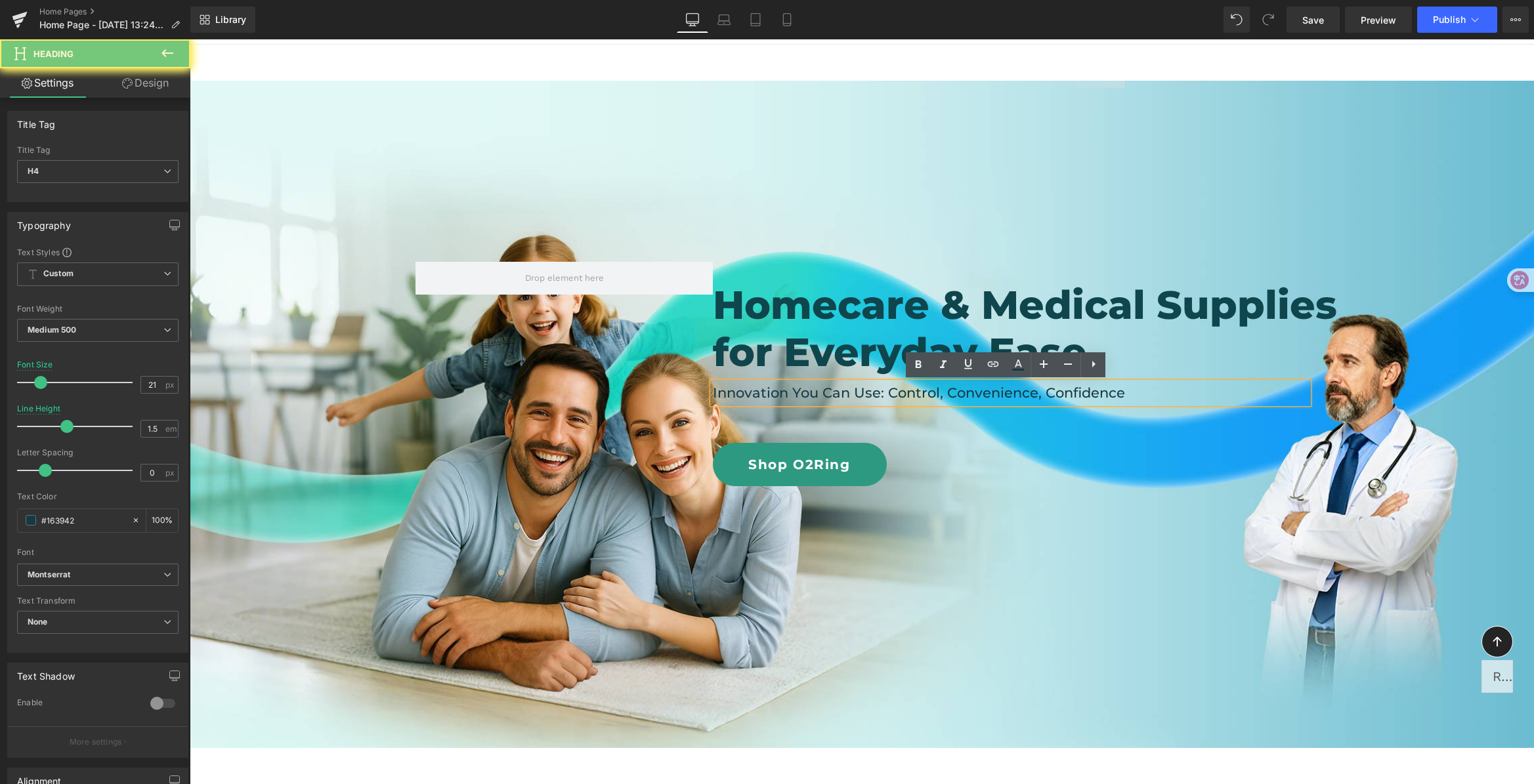
click at [912, 392] on h4 "Innovation You Can Use: Control, Convenience, Confidence" at bounding box center [1010, 393] width 595 height 21
click at [1089, 391] on h4 "Innovation You Can Use: Control, Convenience, Confidence" at bounding box center [1010, 393] width 595 height 21
click at [190, 40] on div at bounding box center [190, 40] width 0 height 0
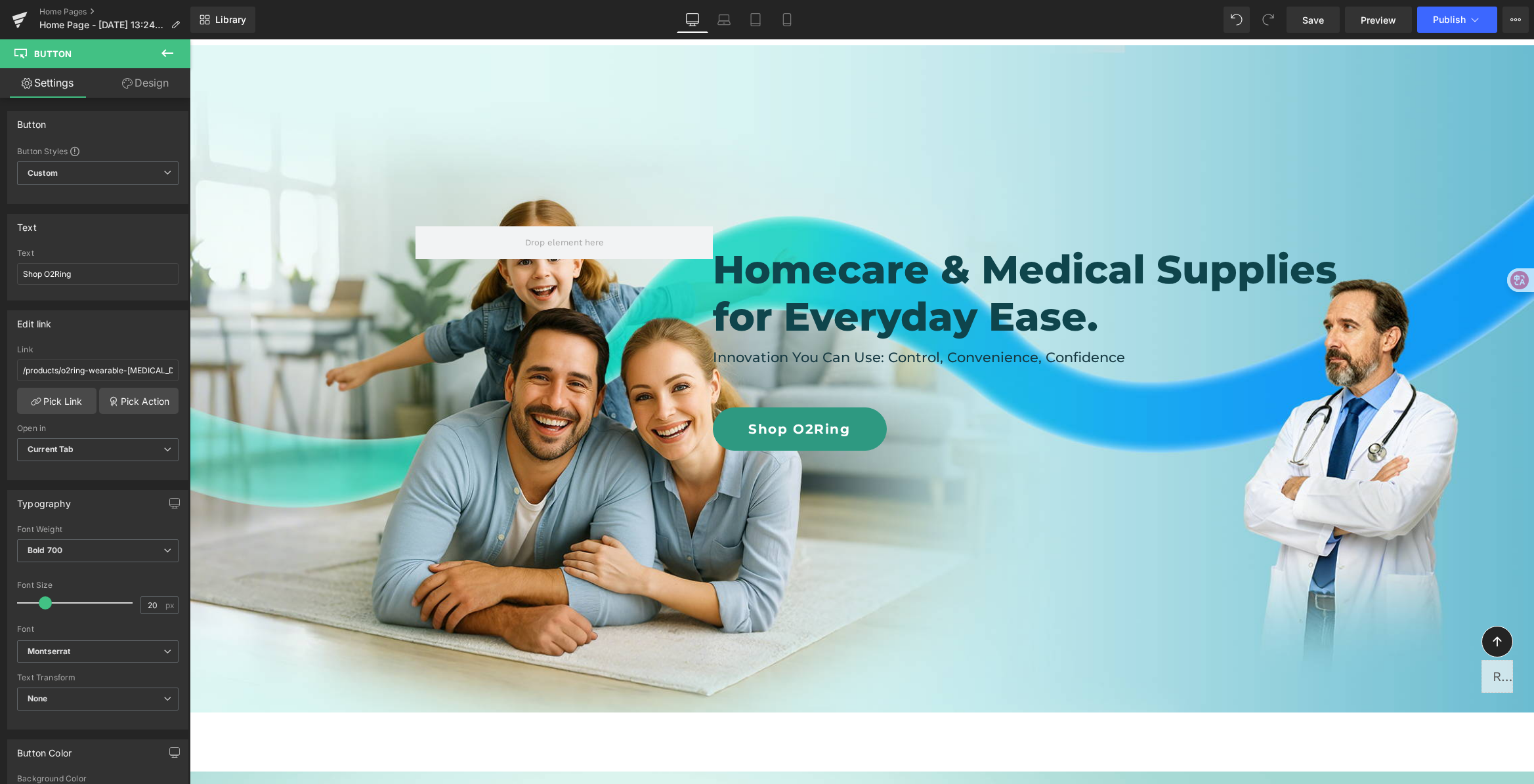
scroll to position [89, 0]
